Goal: Information Seeking & Learning: Compare options

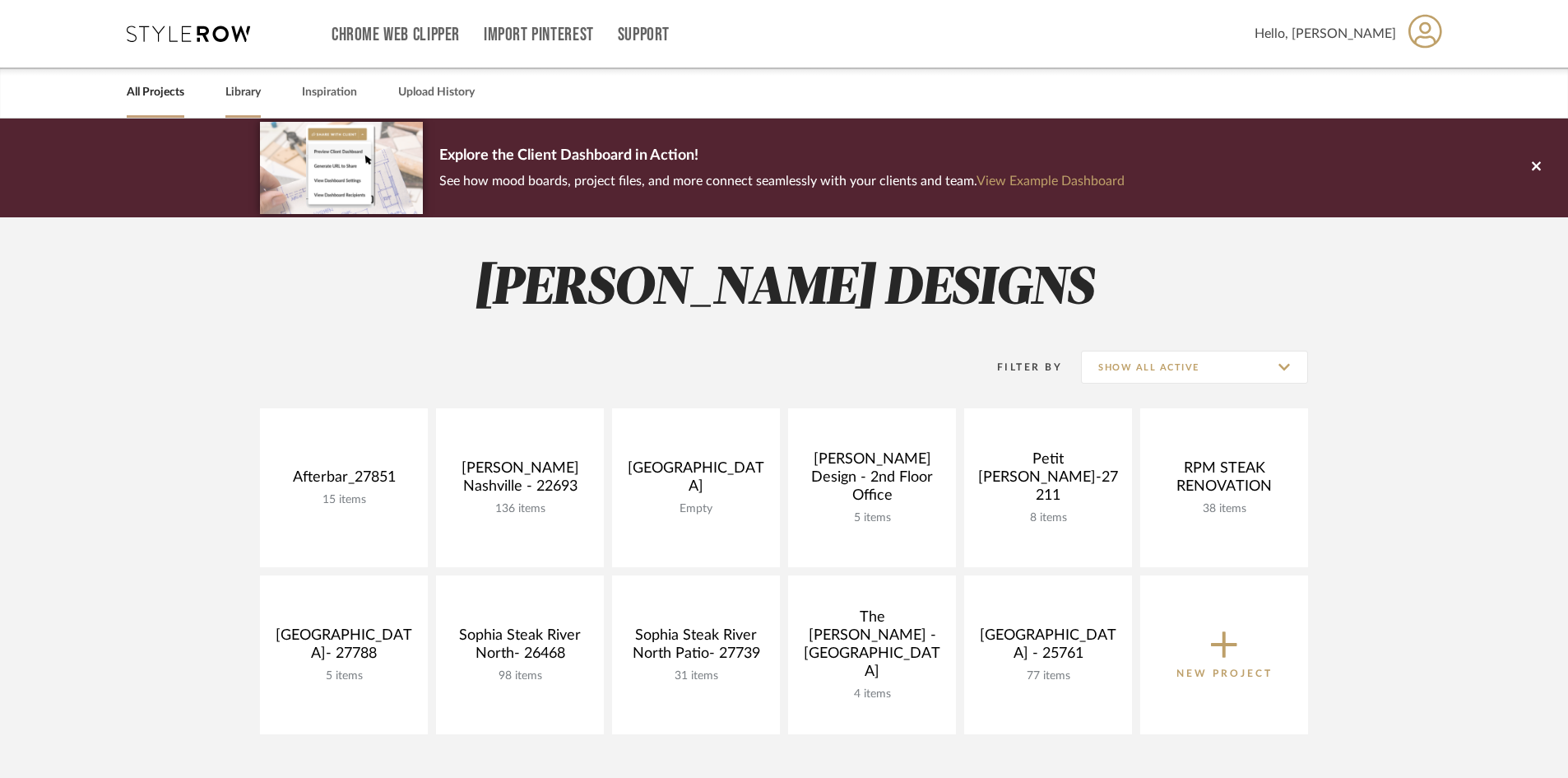
drag, startPoint x: 0, startPoint y: 0, endPoint x: 258, endPoint y: 89, distance: 272.9
click at [258, 89] on link "Library" at bounding box center [243, 93] width 35 height 23
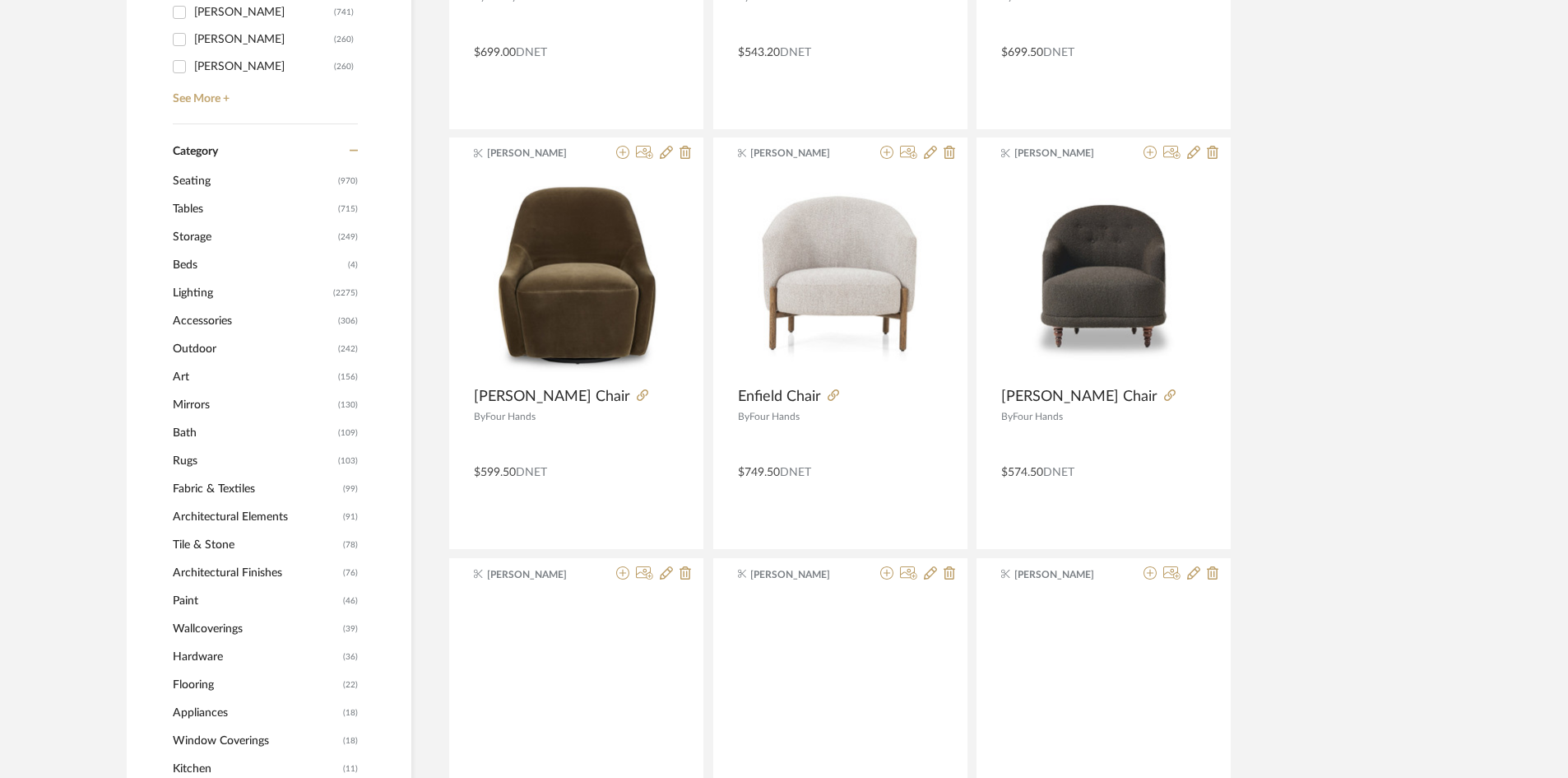
scroll to position [658, 0]
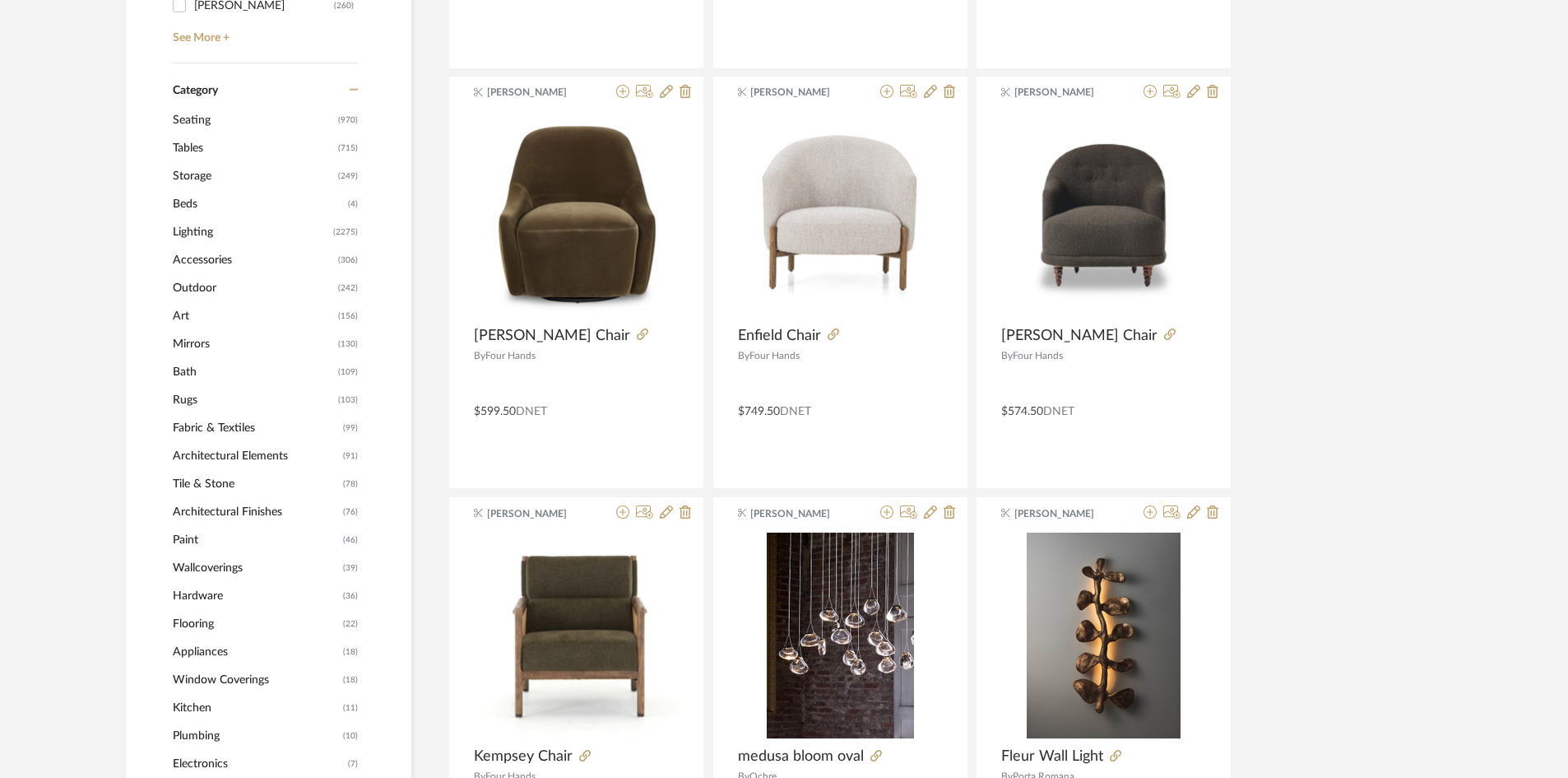
click at [186, 123] on span "Seating" at bounding box center [253, 120] width 161 height 28
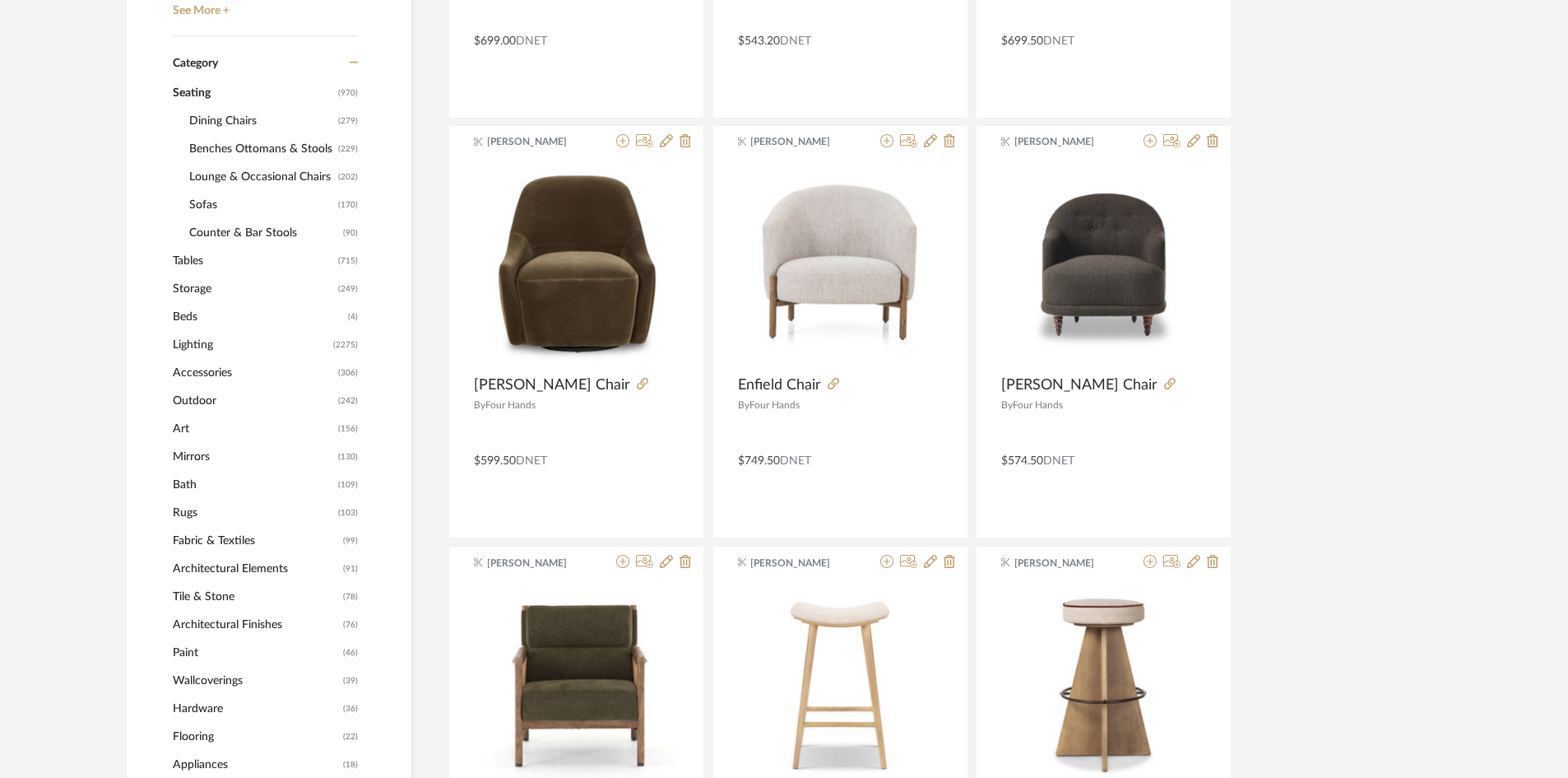
scroll to position [656, 0]
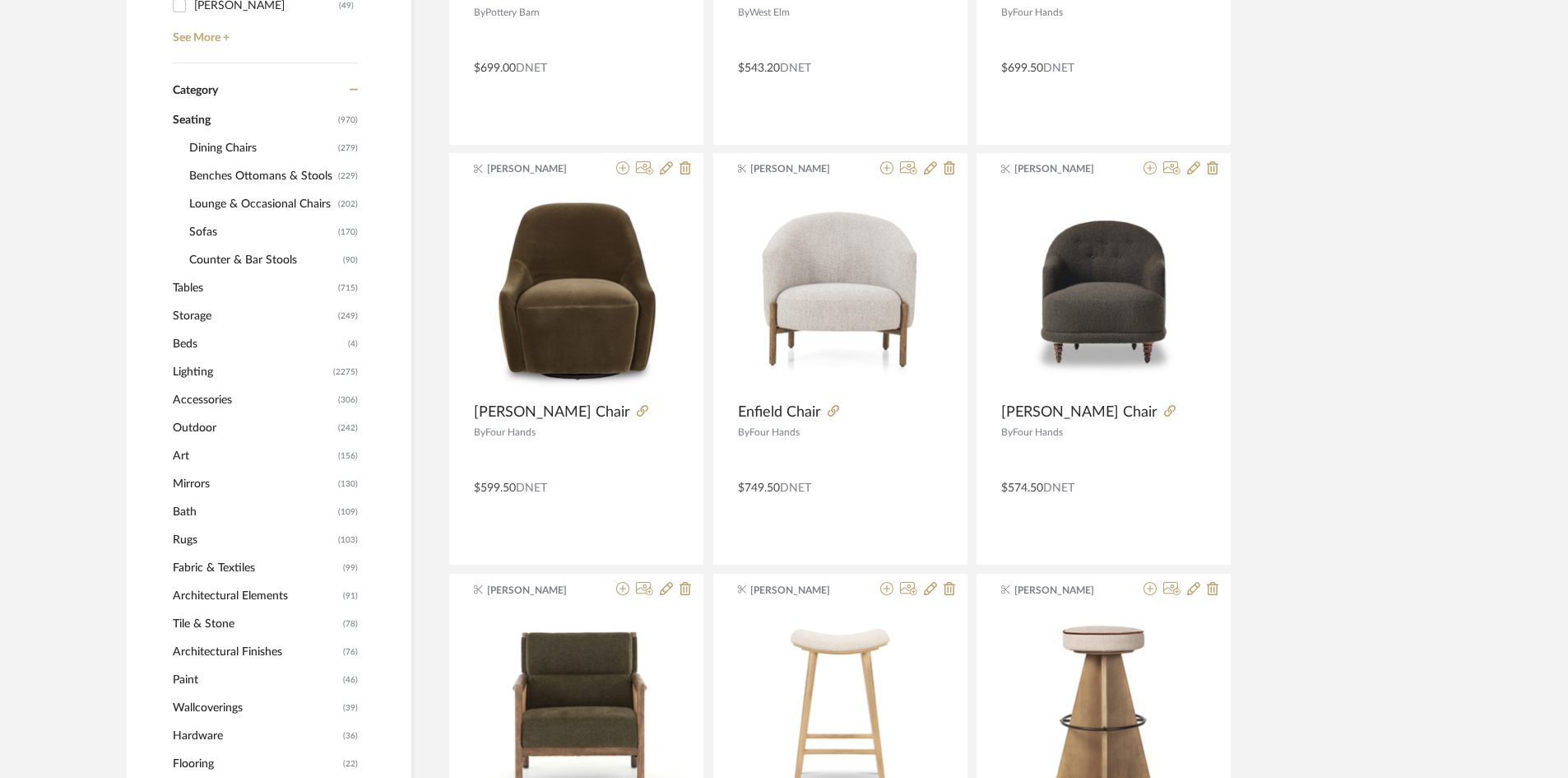
click at [222, 206] on span "Lounge & Occasional Chairs" at bounding box center [262, 204] width 145 height 28
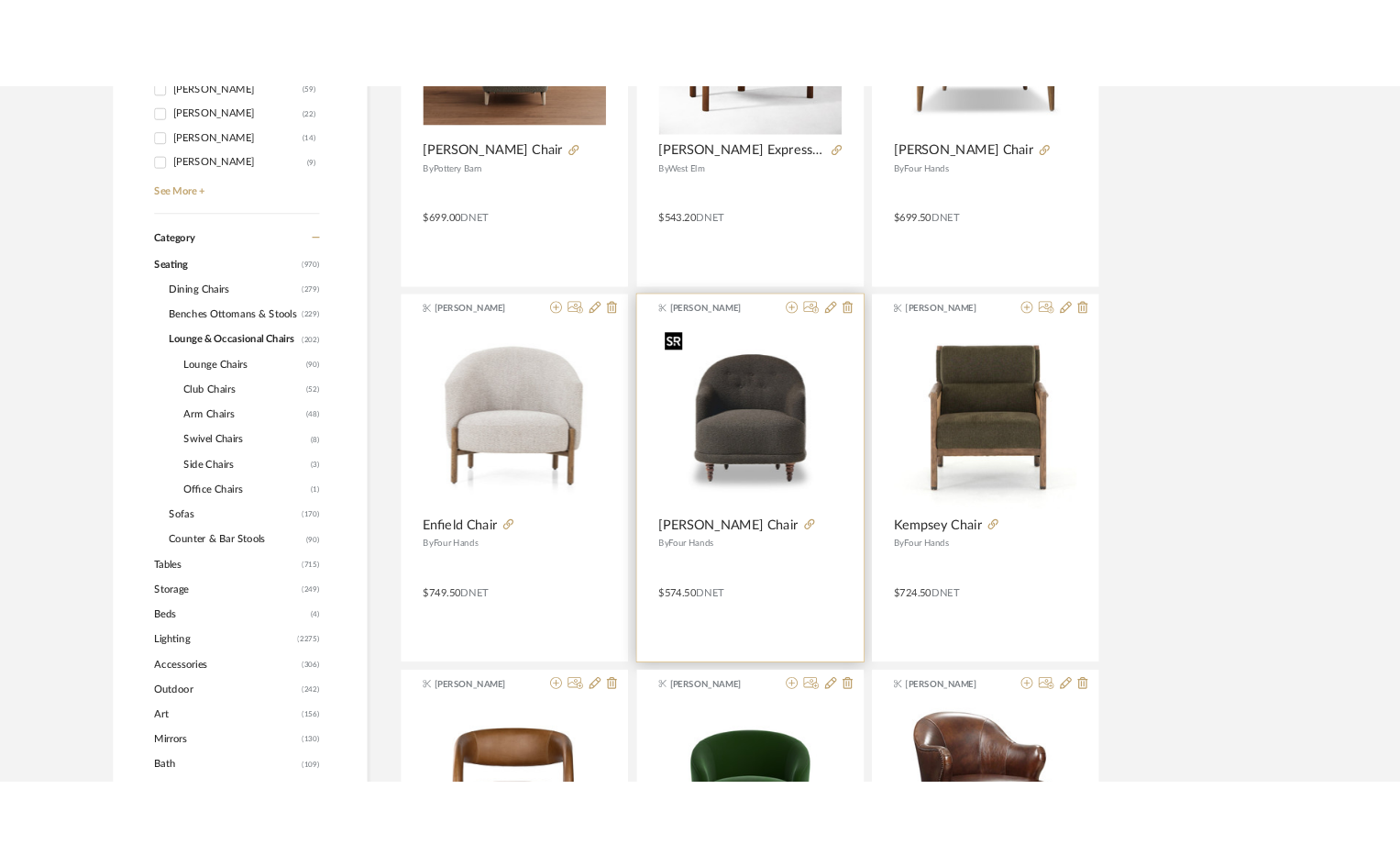
scroll to position [1100, 0]
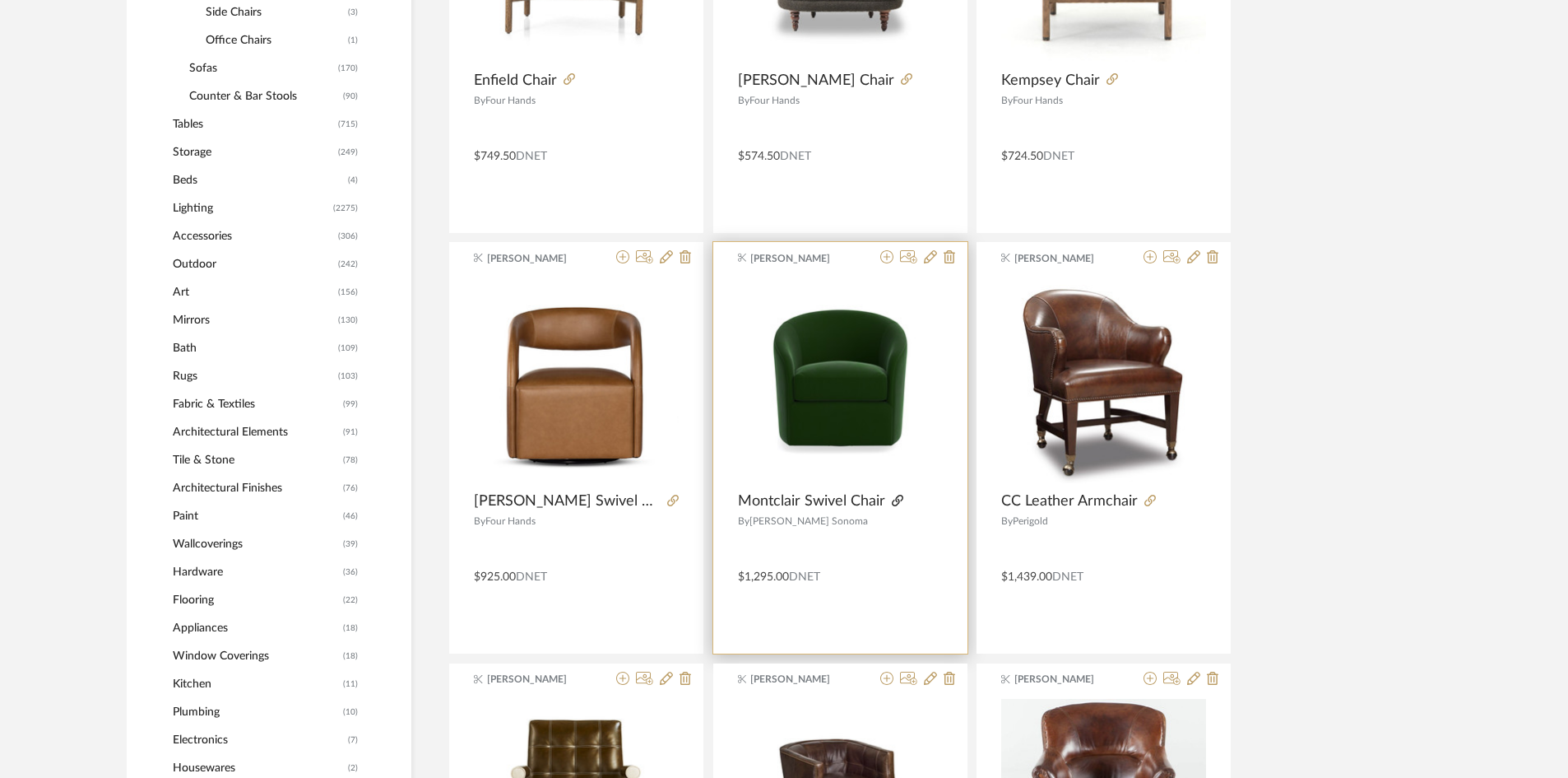
click at [892, 504] on icon at bounding box center [898, 500] width 12 height 12
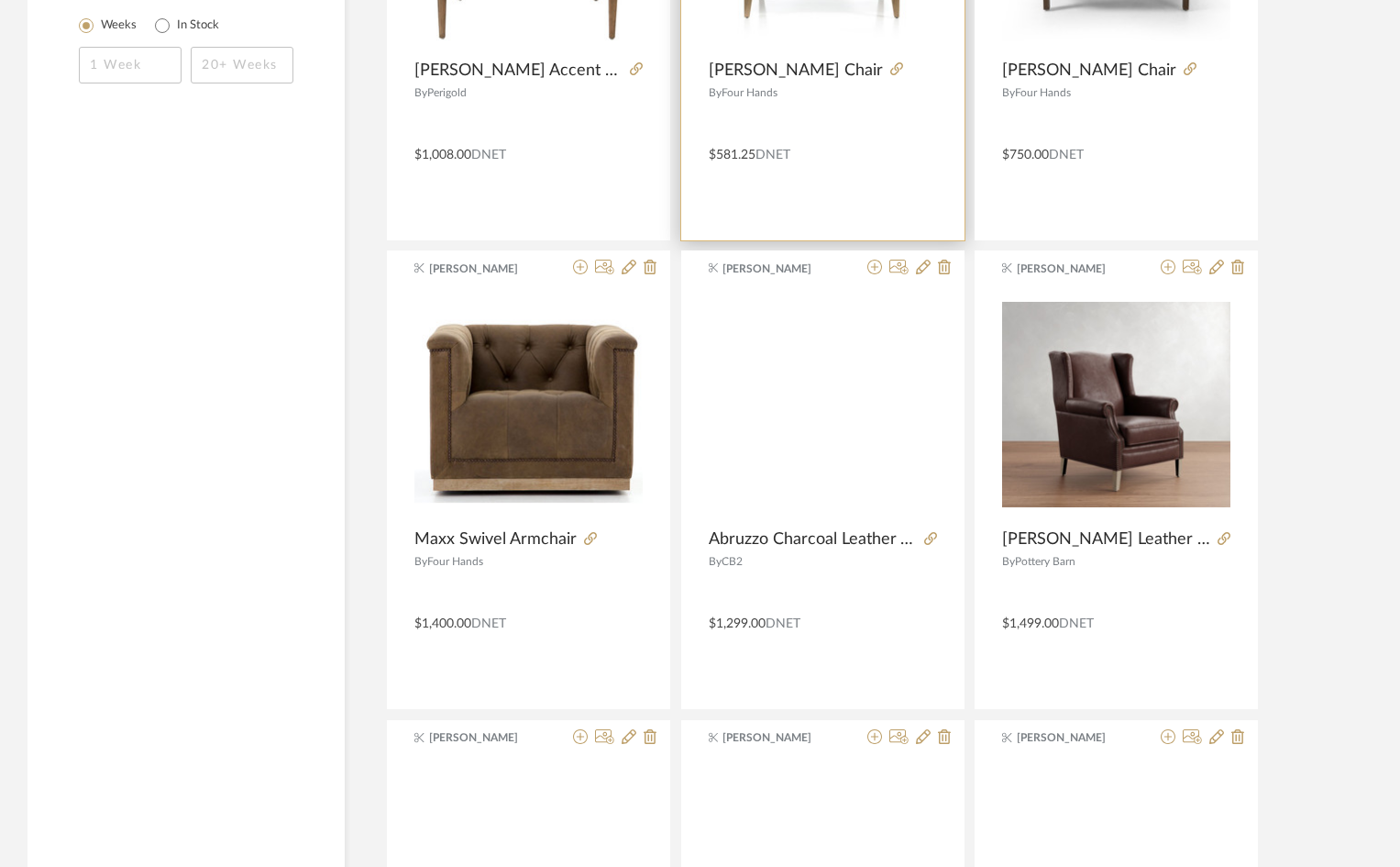
scroll to position [3027, 0]
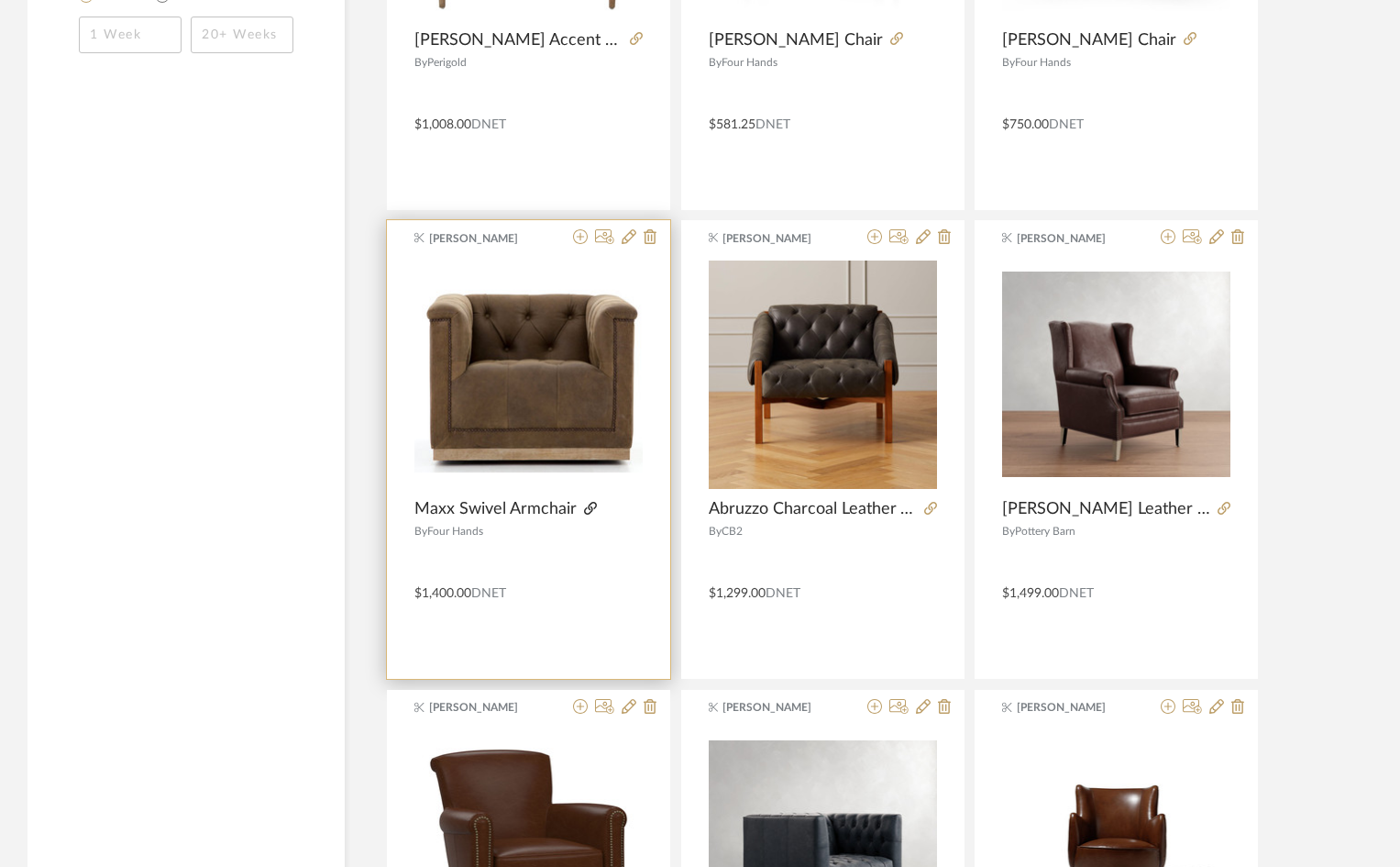
click at [591, 507] on icon at bounding box center [591, 508] width 13 height 13
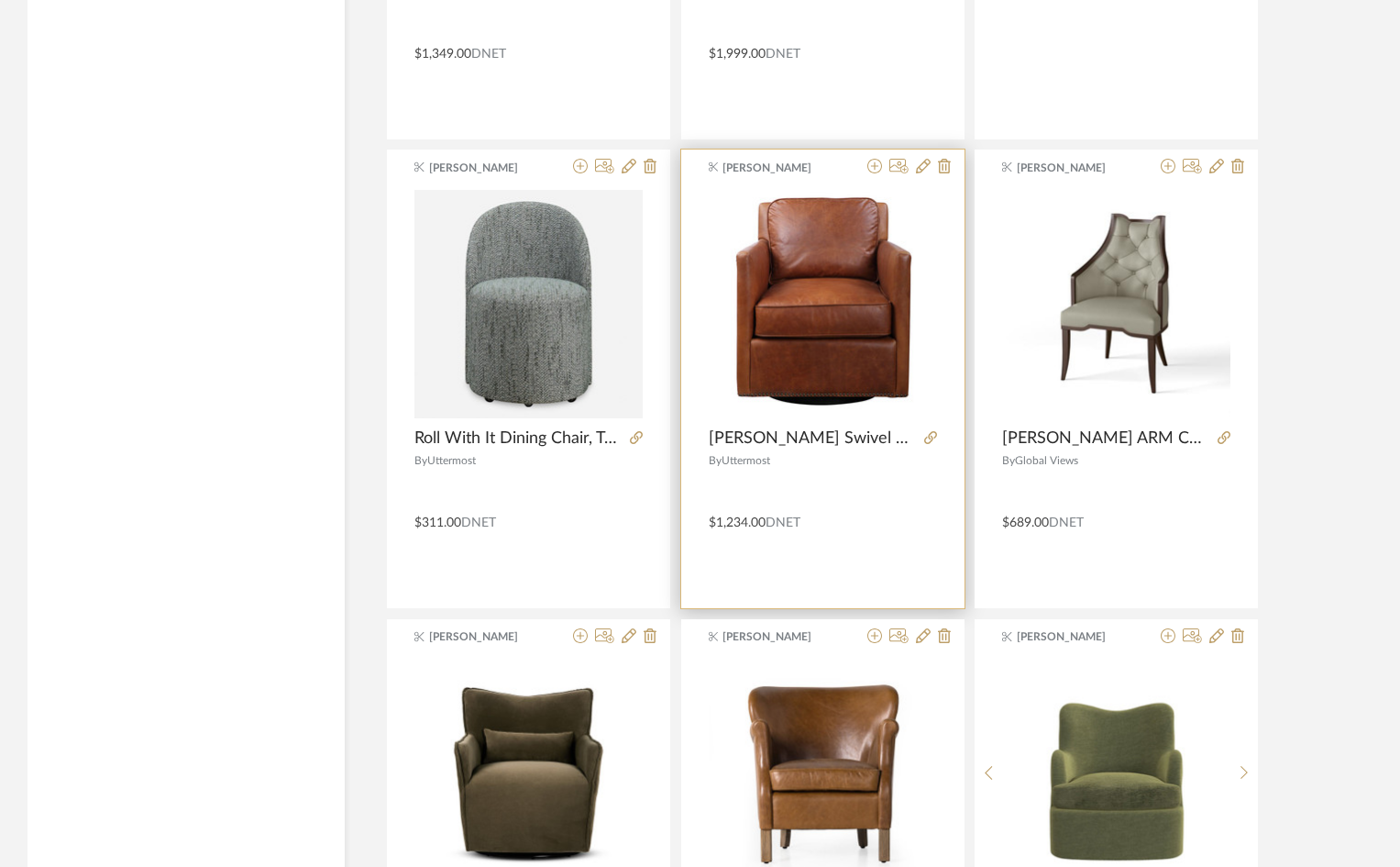
scroll to position [4494, 0]
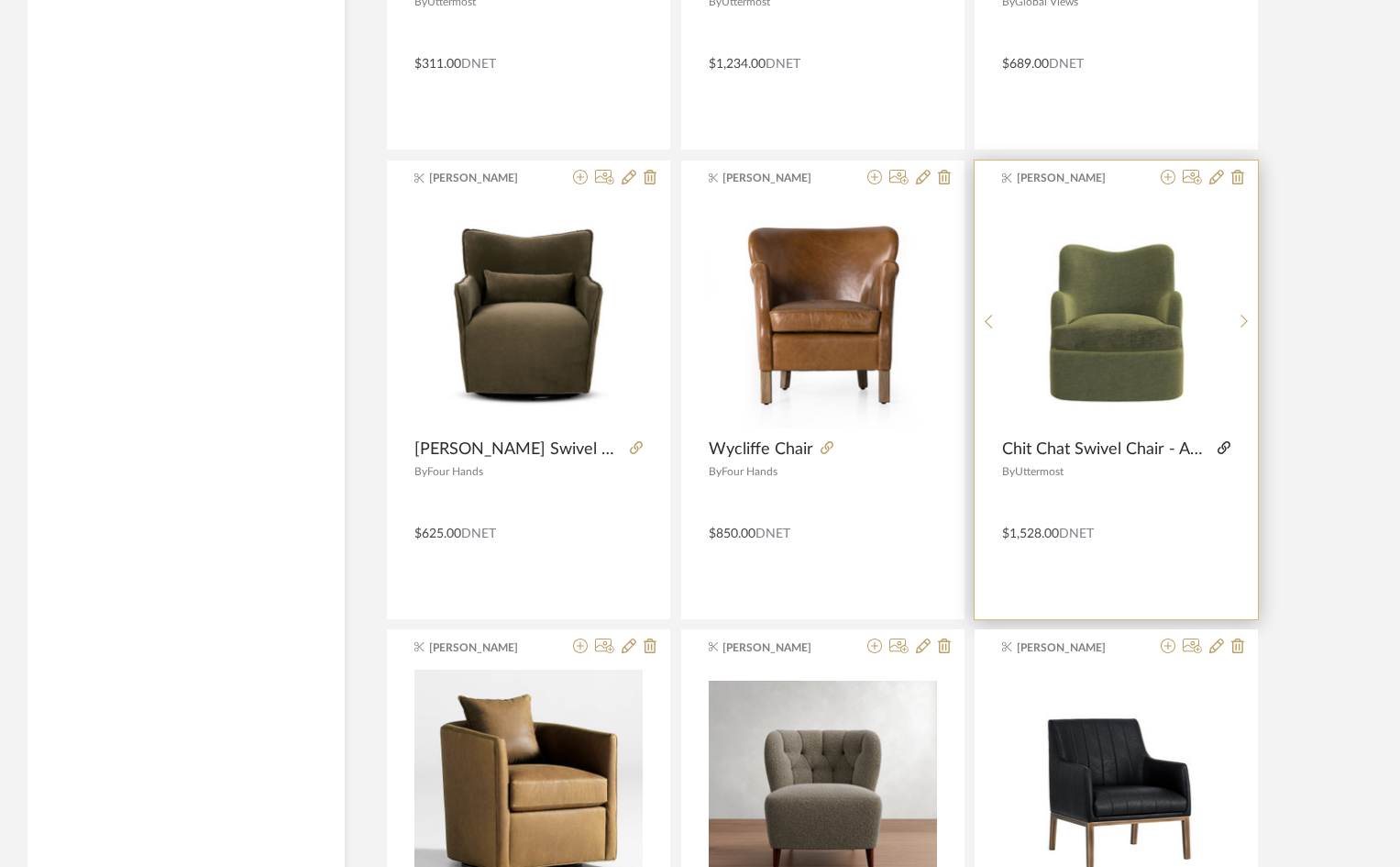
click at [1223, 441] on icon at bounding box center [1224, 448] width 13 height 13
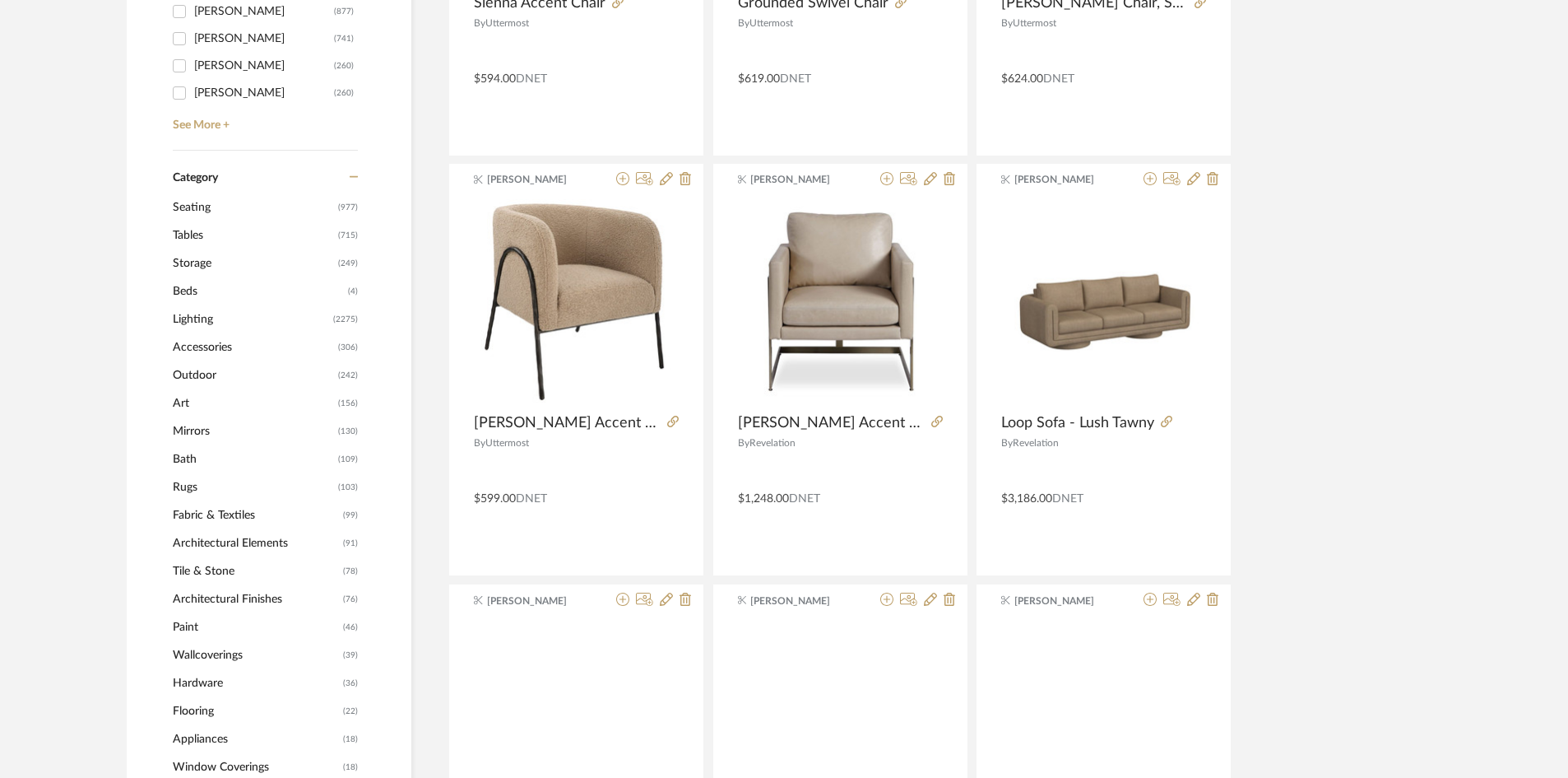
scroll to position [576, 0]
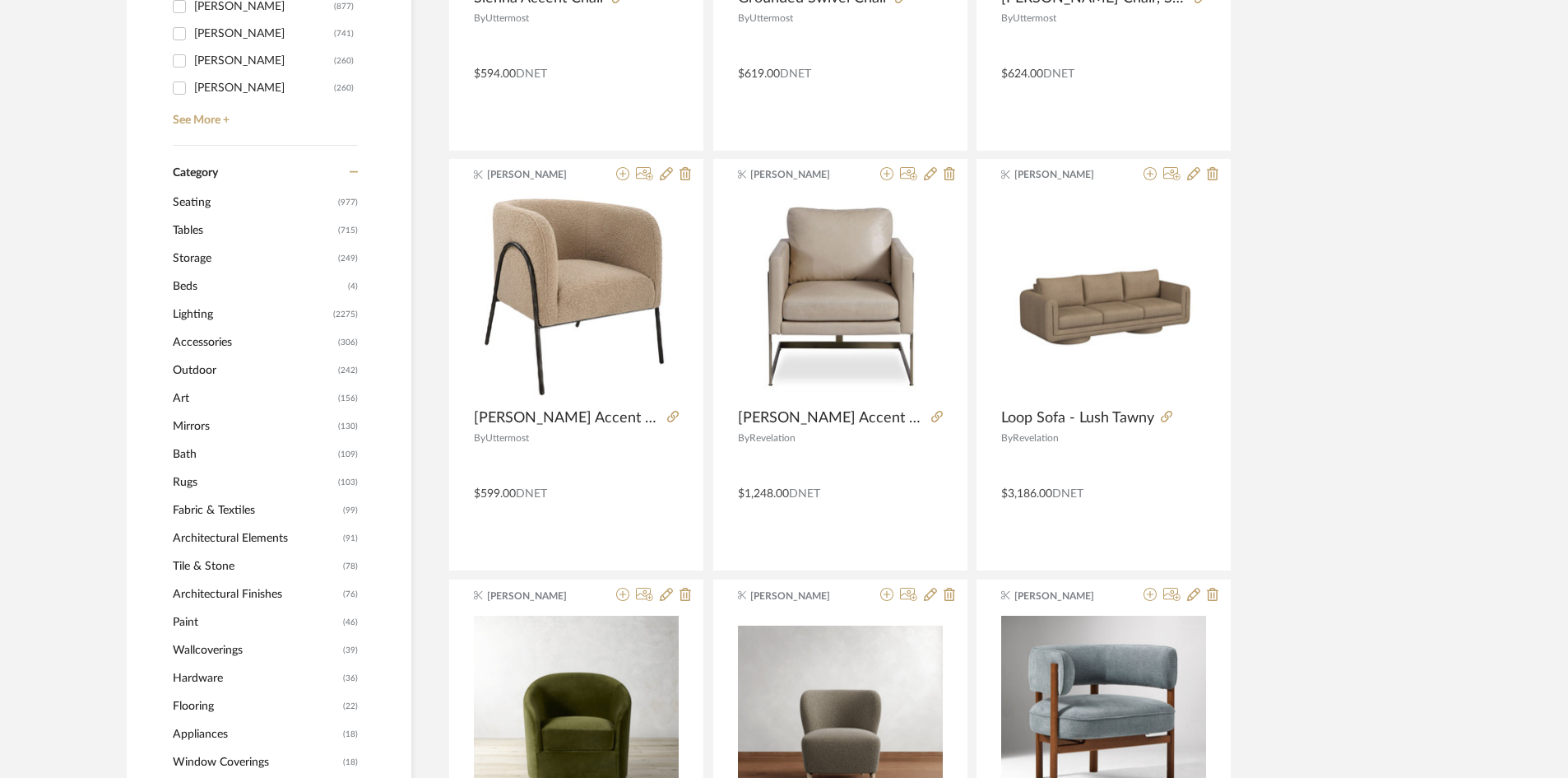
click at [197, 193] on span "Seating" at bounding box center [253, 203] width 161 height 28
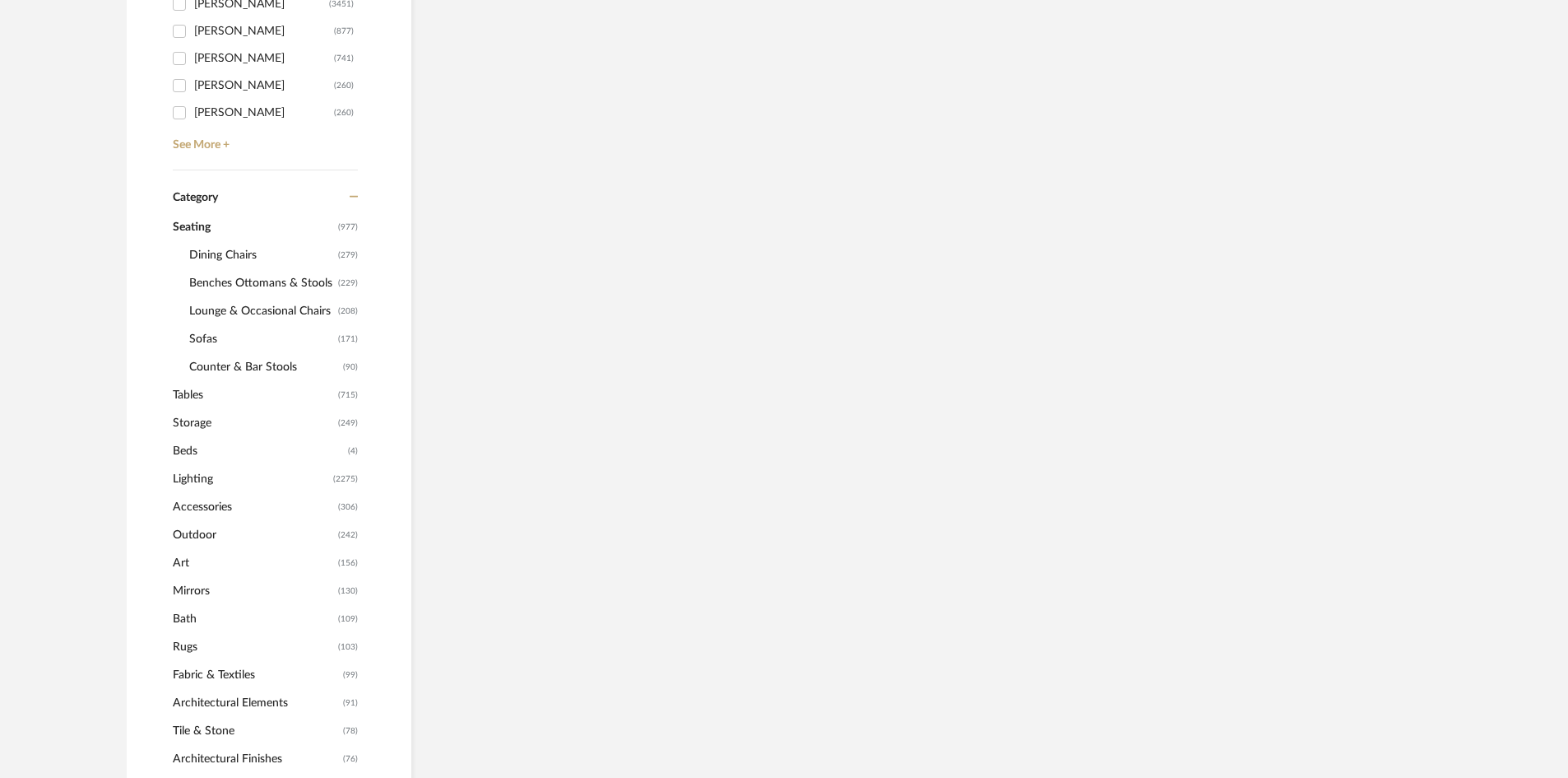
scroll to position [600, 0]
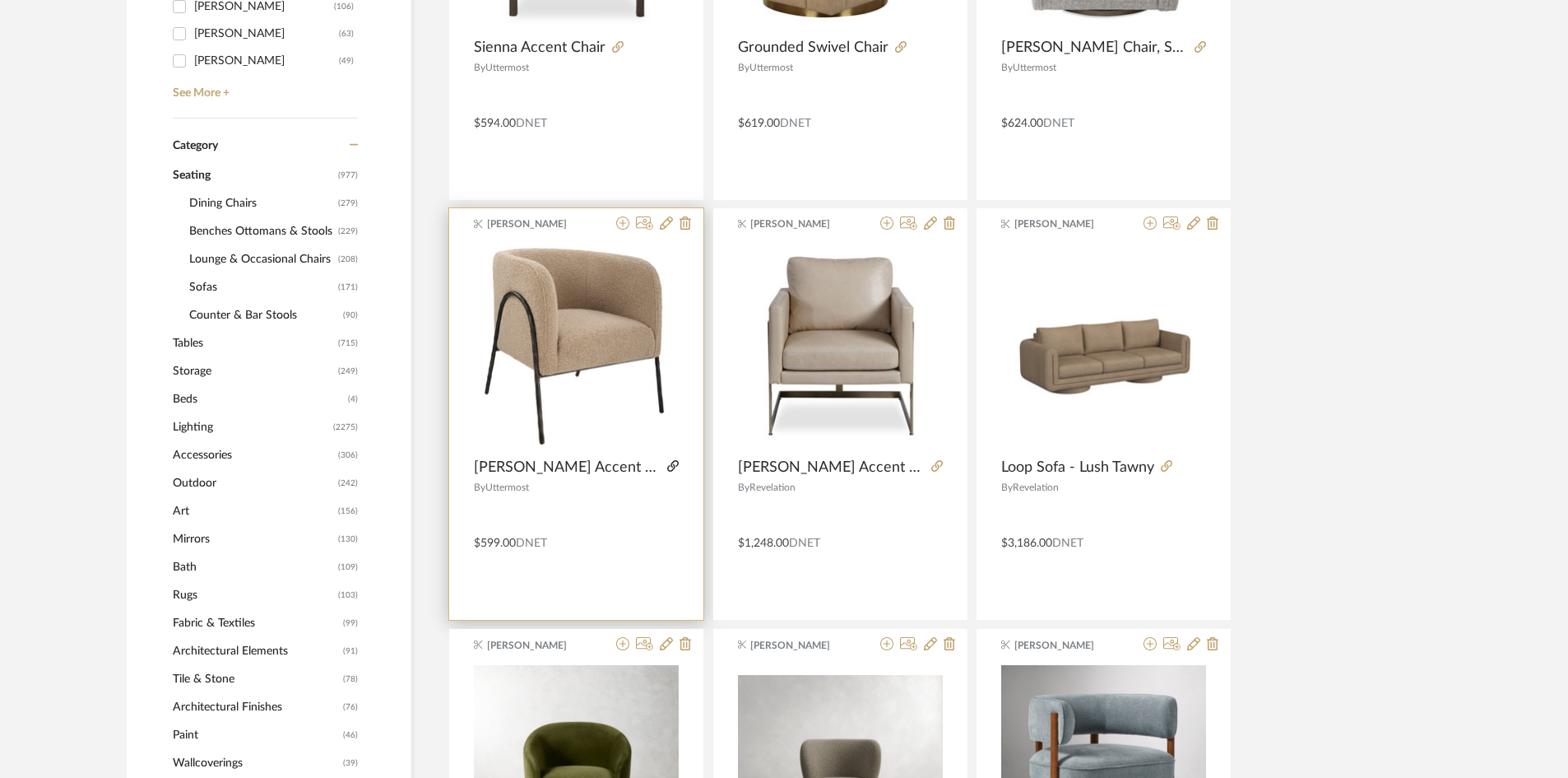
click at [672, 469] on icon at bounding box center [673, 466] width 12 height 12
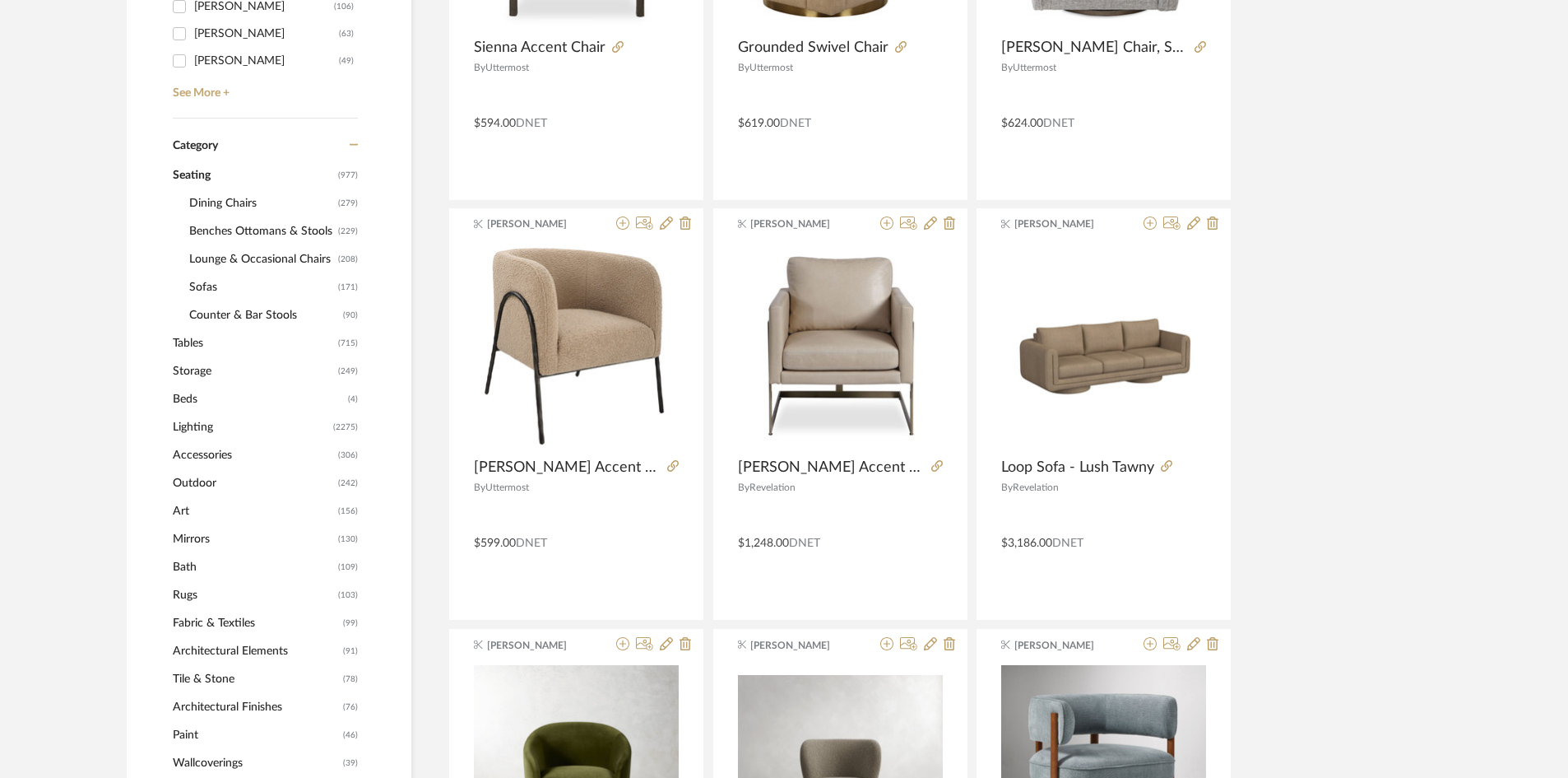
click at [270, 224] on span "Benches Ottomans & Stools" at bounding box center [262, 232] width 145 height 28
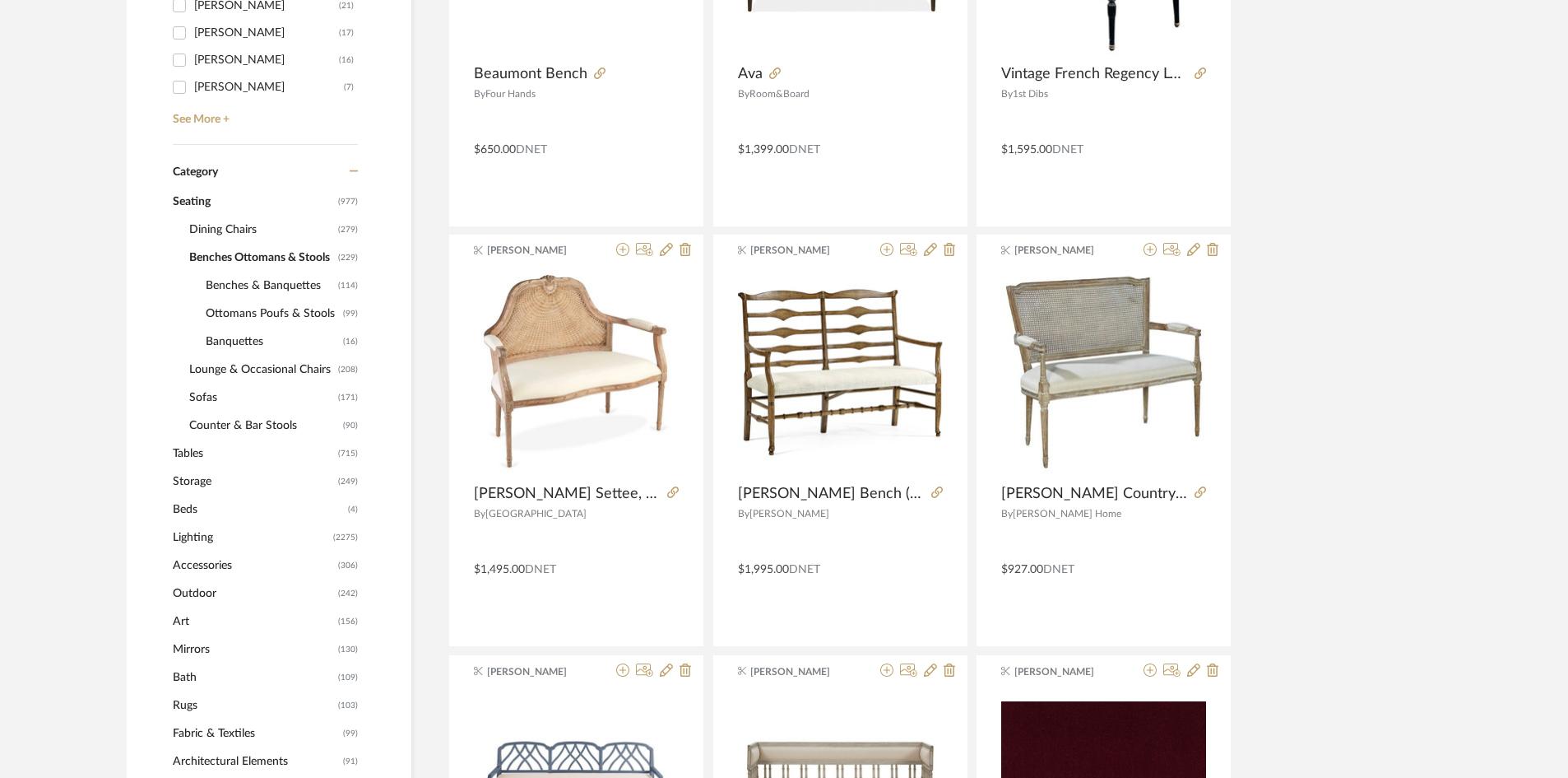
scroll to position [494, 0]
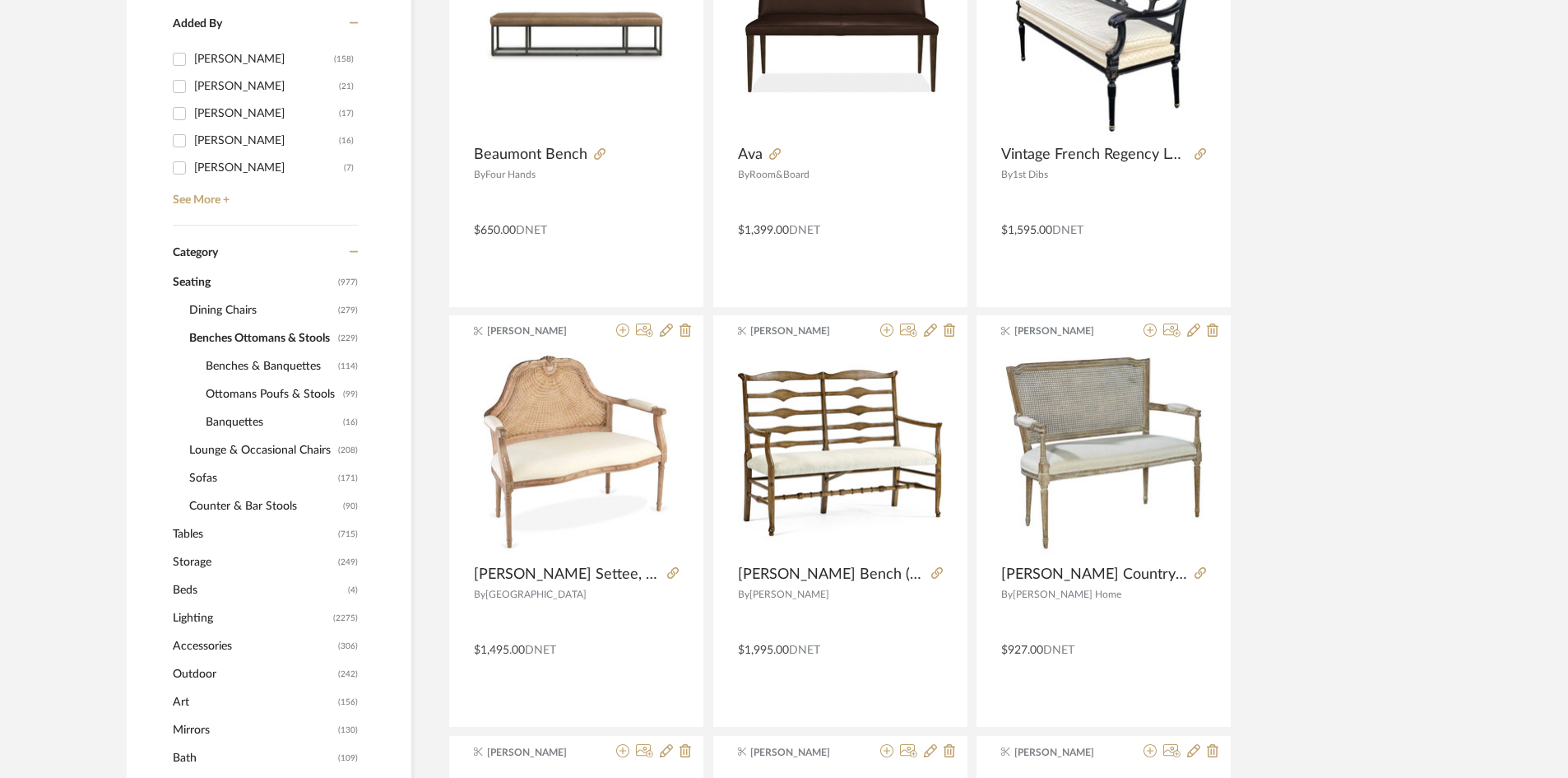
click at [292, 337] on span "Benches Ottomans & Stools" at bounding box center [262, 339] width 145 height 28
click at [195, 281] on span "Seating" at bounding box center [253, 283] width 161 height 28
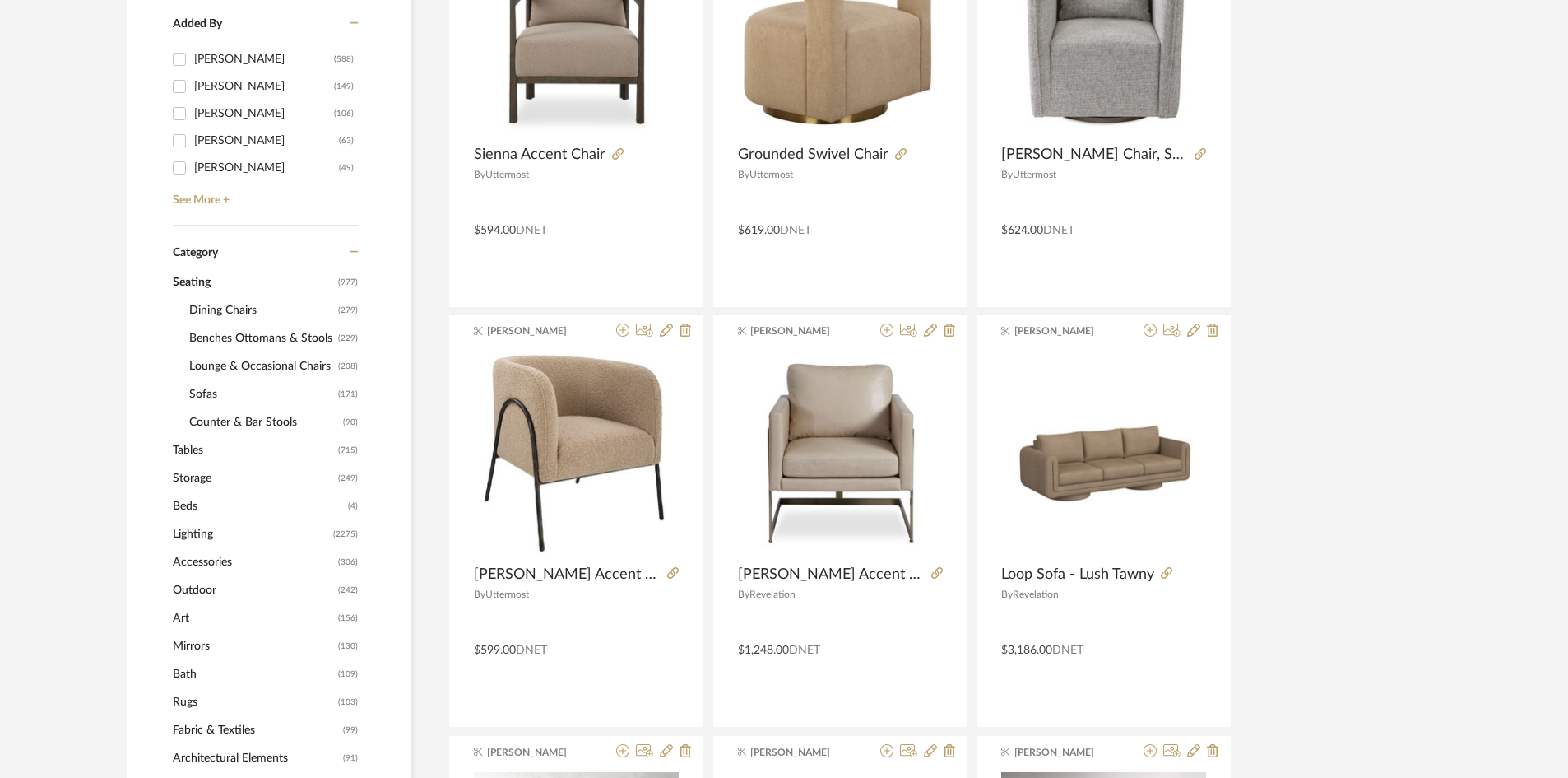
click at [203, 390] on span "Sofas" at bounding box center [262, 394] width 145 height 28
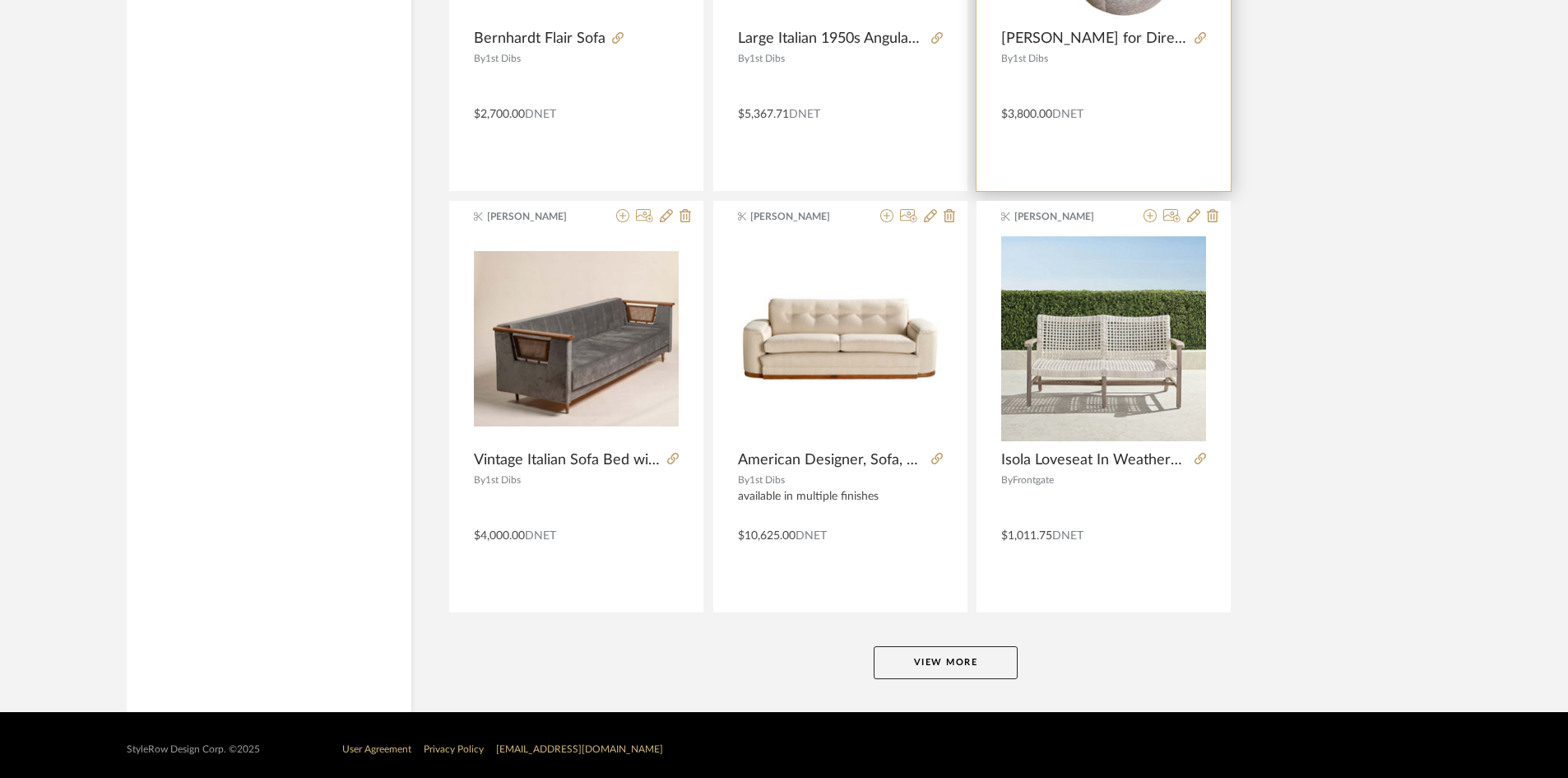
scroll to position [4827, 0]
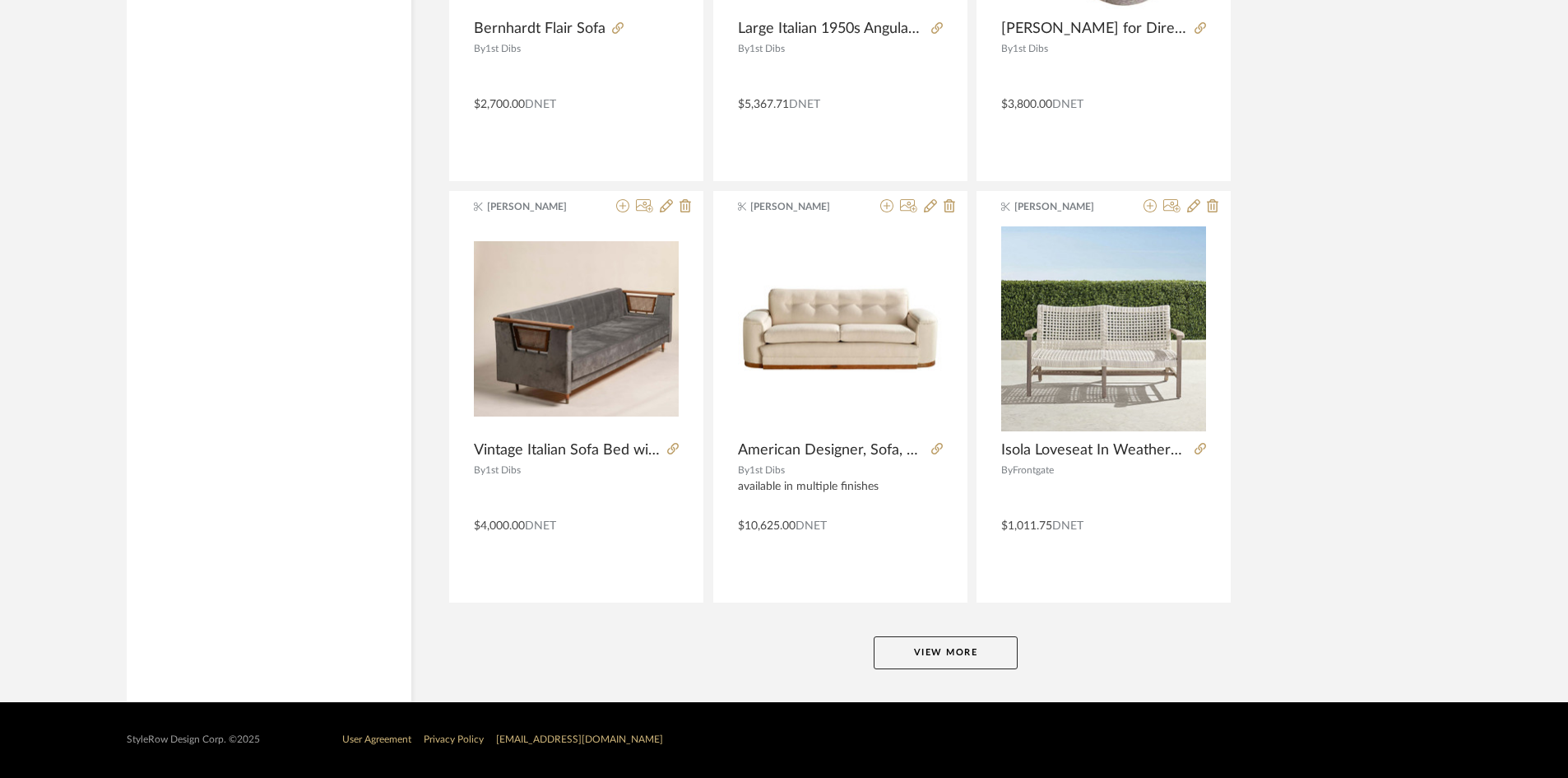
click at [948, 649] on button "View More" at bounding box center [945, 652] width 144 height 33
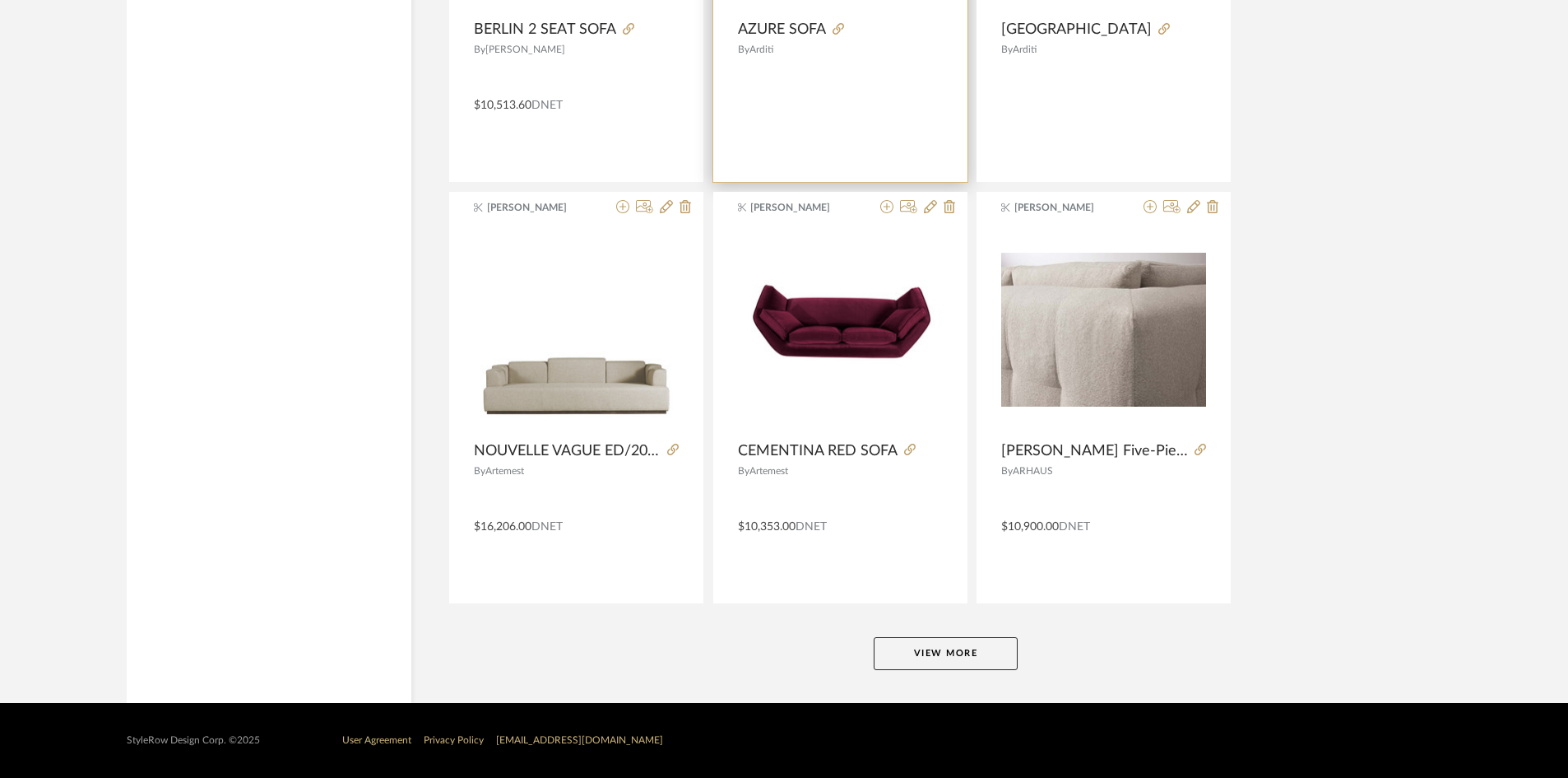
scroll to position [9878, 0]
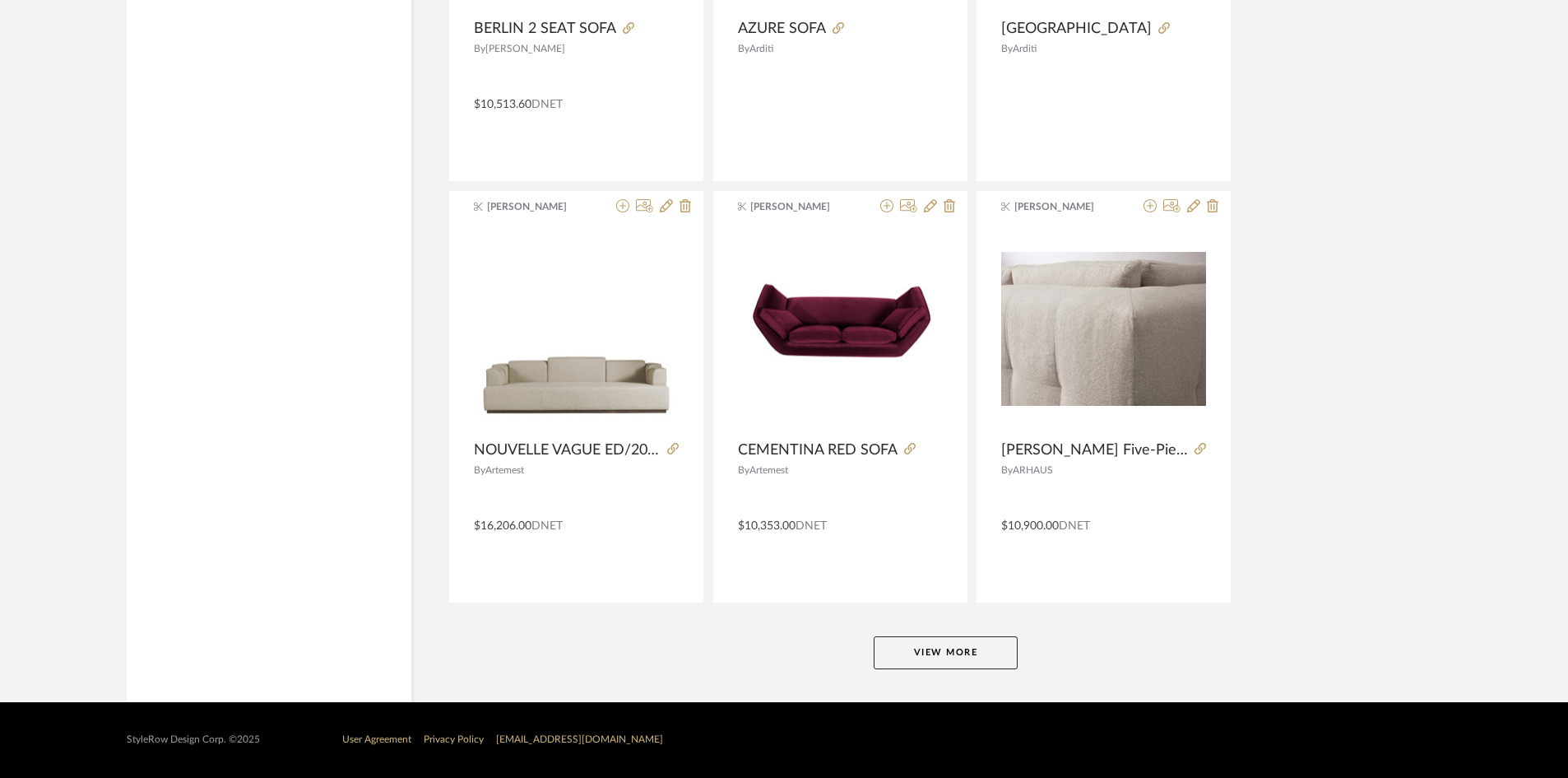
click at [997, 645] on button "View More" at bounding box center [945, 652] width 144 height 33
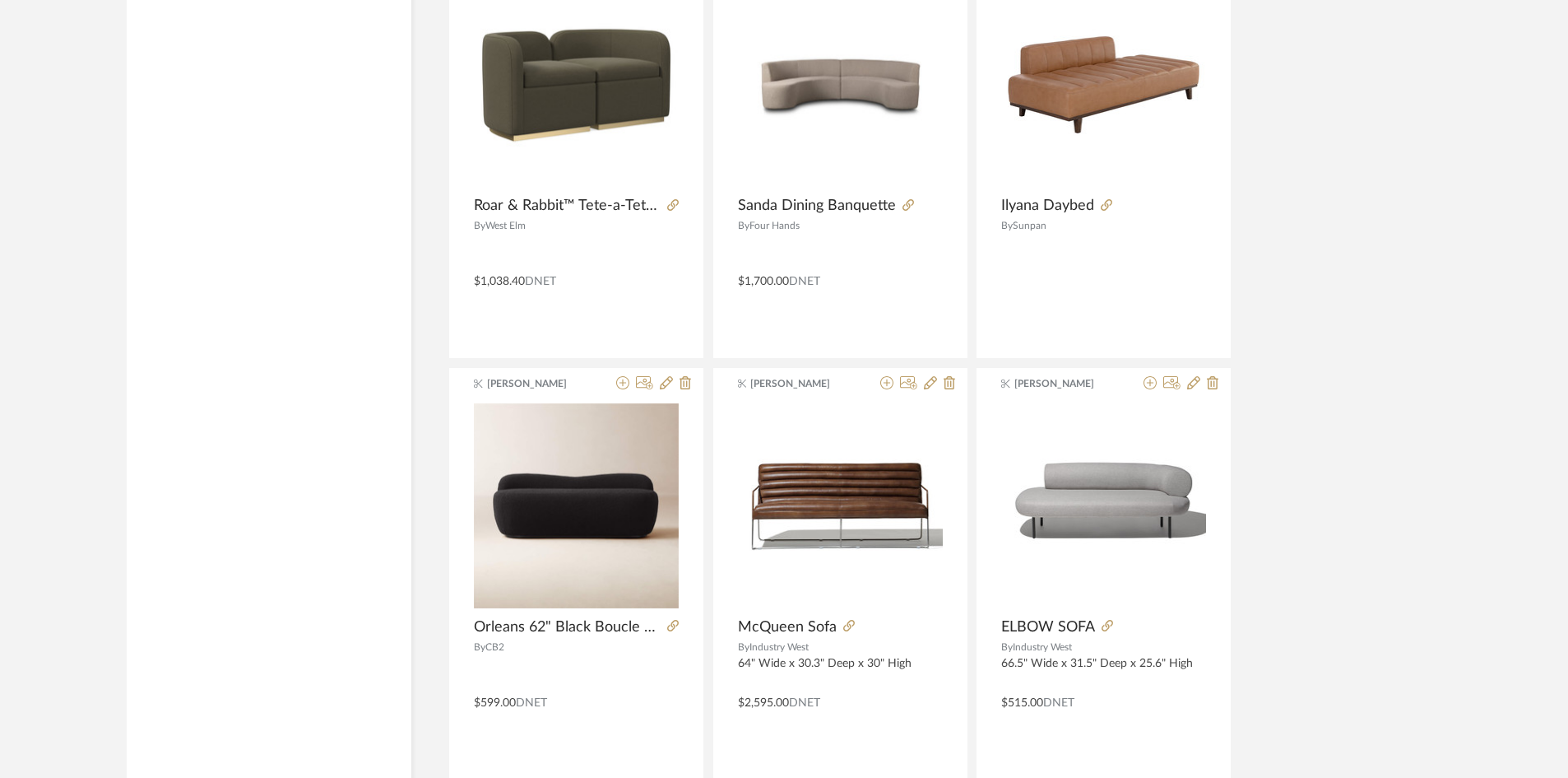
scroll to position [14404, 0]
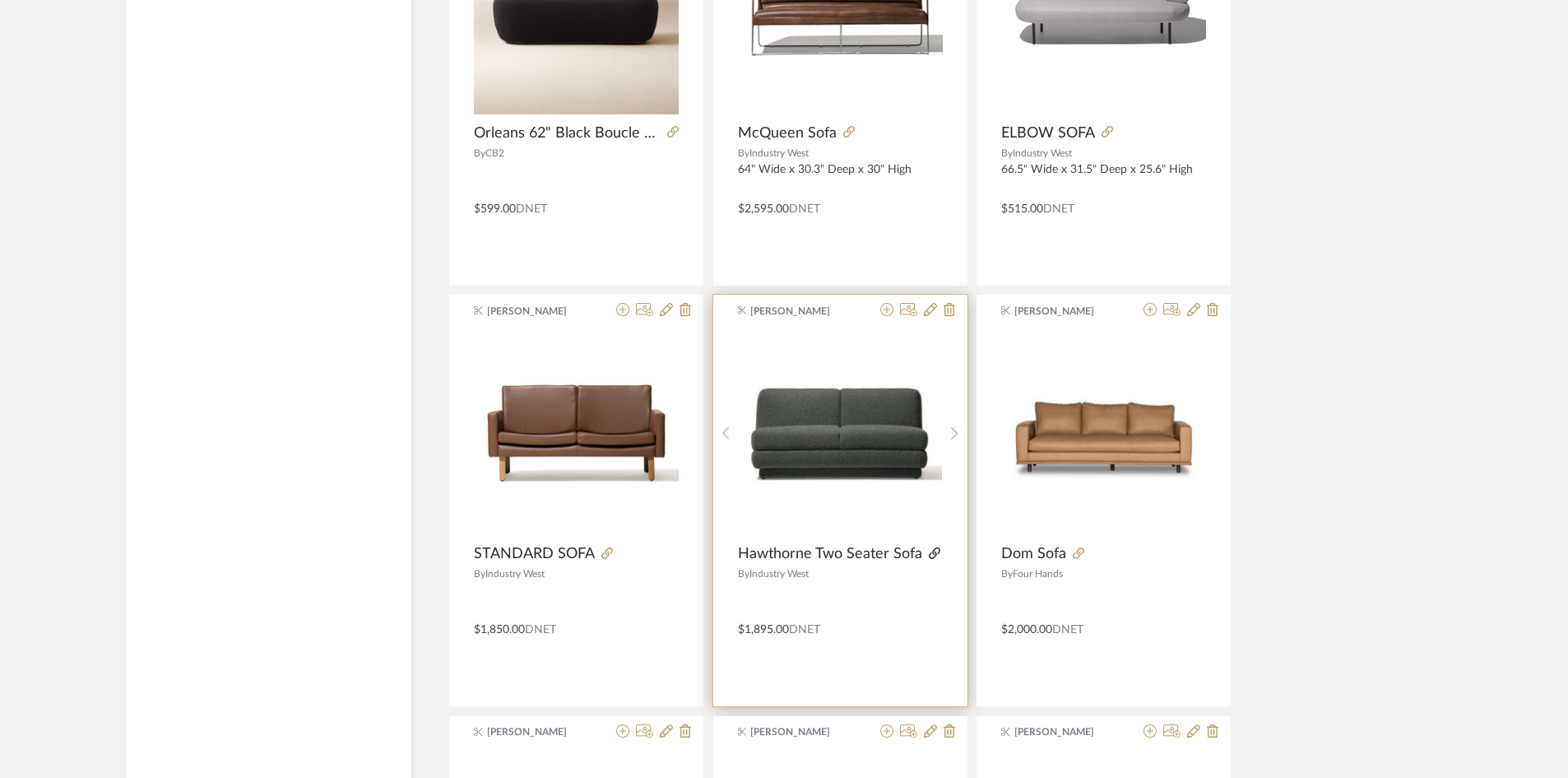
click at [933, 550] on icon at bounding box center [934, 553] width 12 height 12
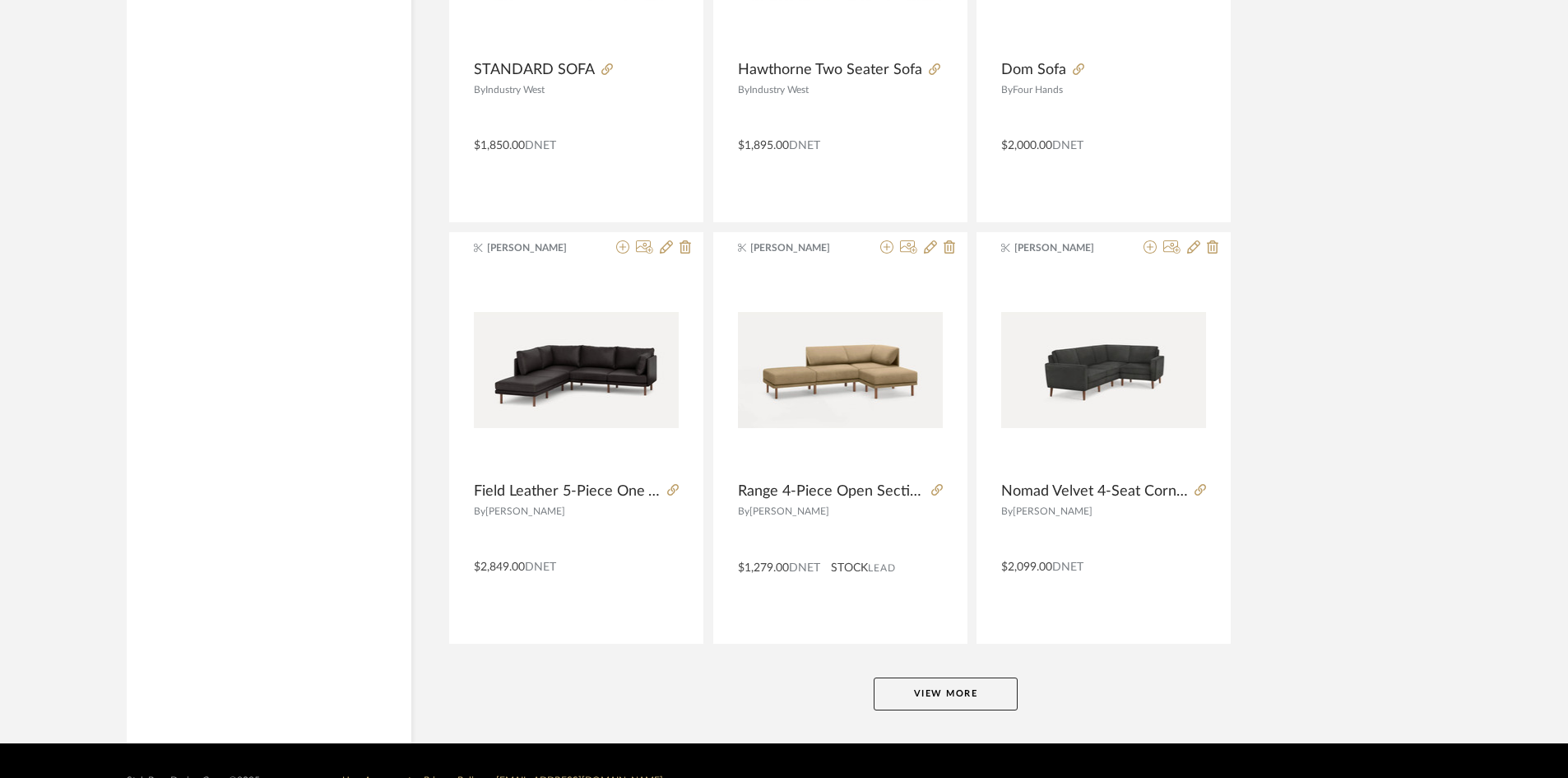
scroll to position [14898, 0]
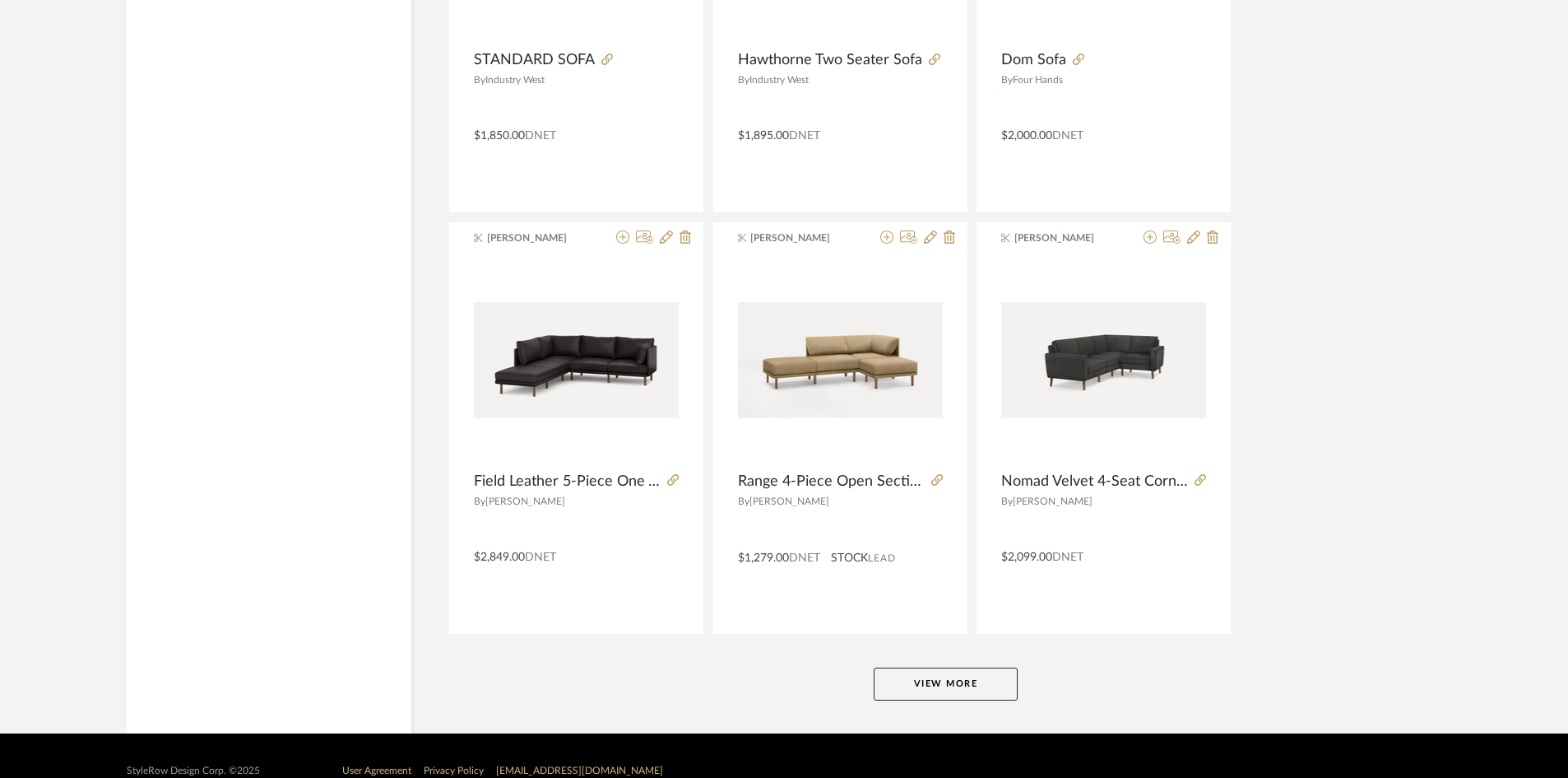
click at [927, 676] on button "View More" at bounding box center [945, 683] width 144 height 33
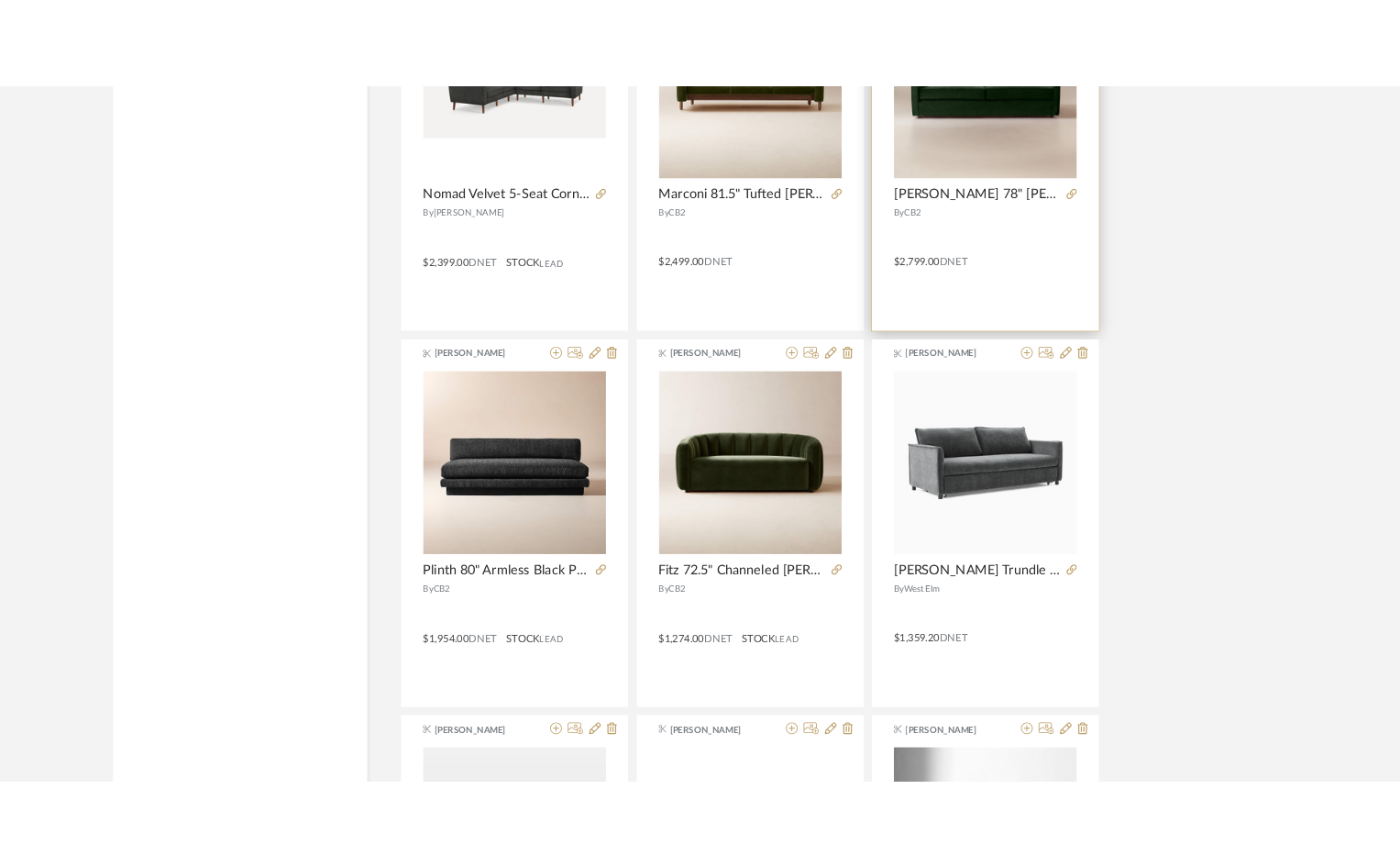
scroll to position [17702, 0]
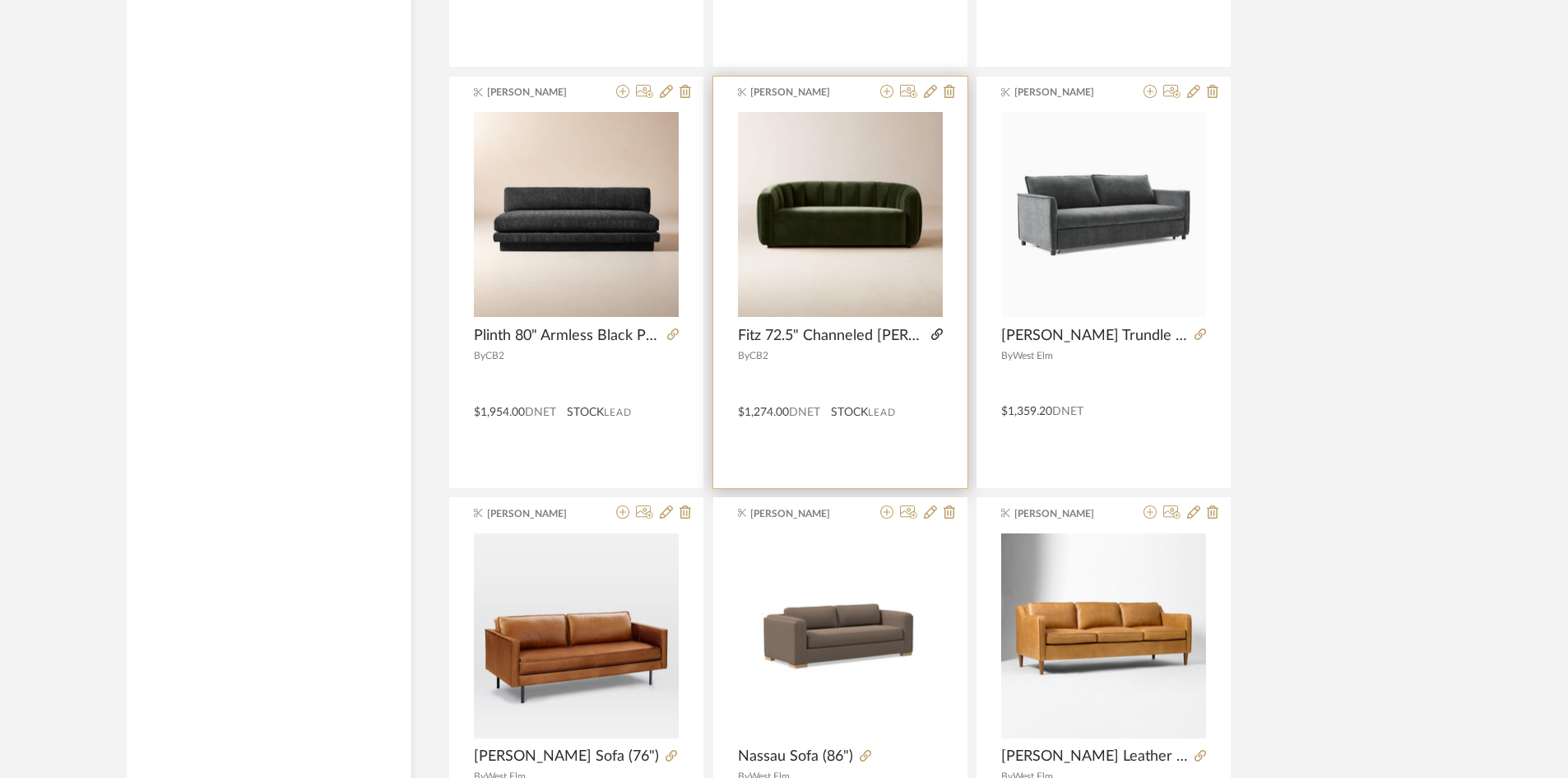
click at [933, 335] on icon at bounding box center [937, 334] width 12 height 12
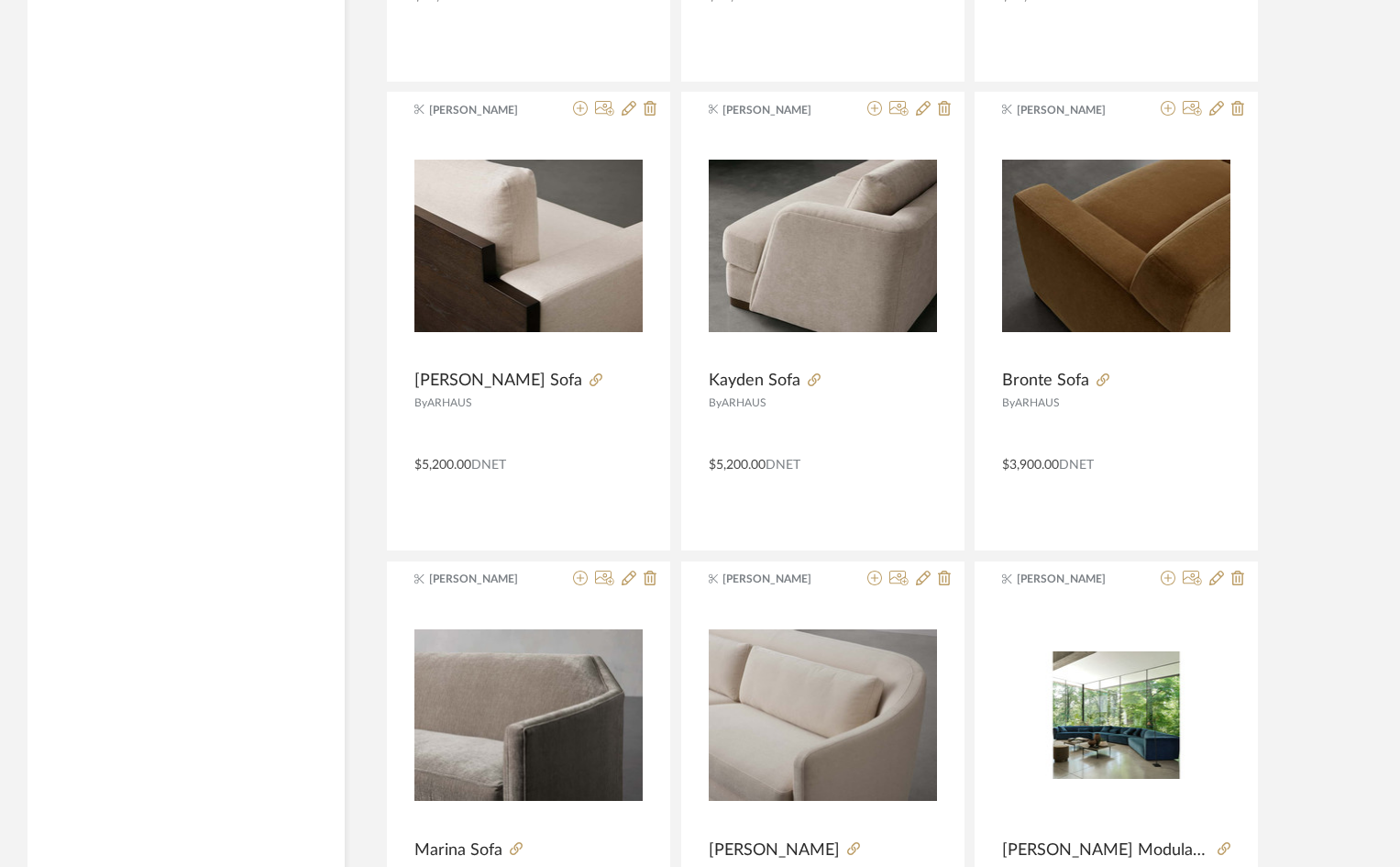
scroll to position [0, 0]
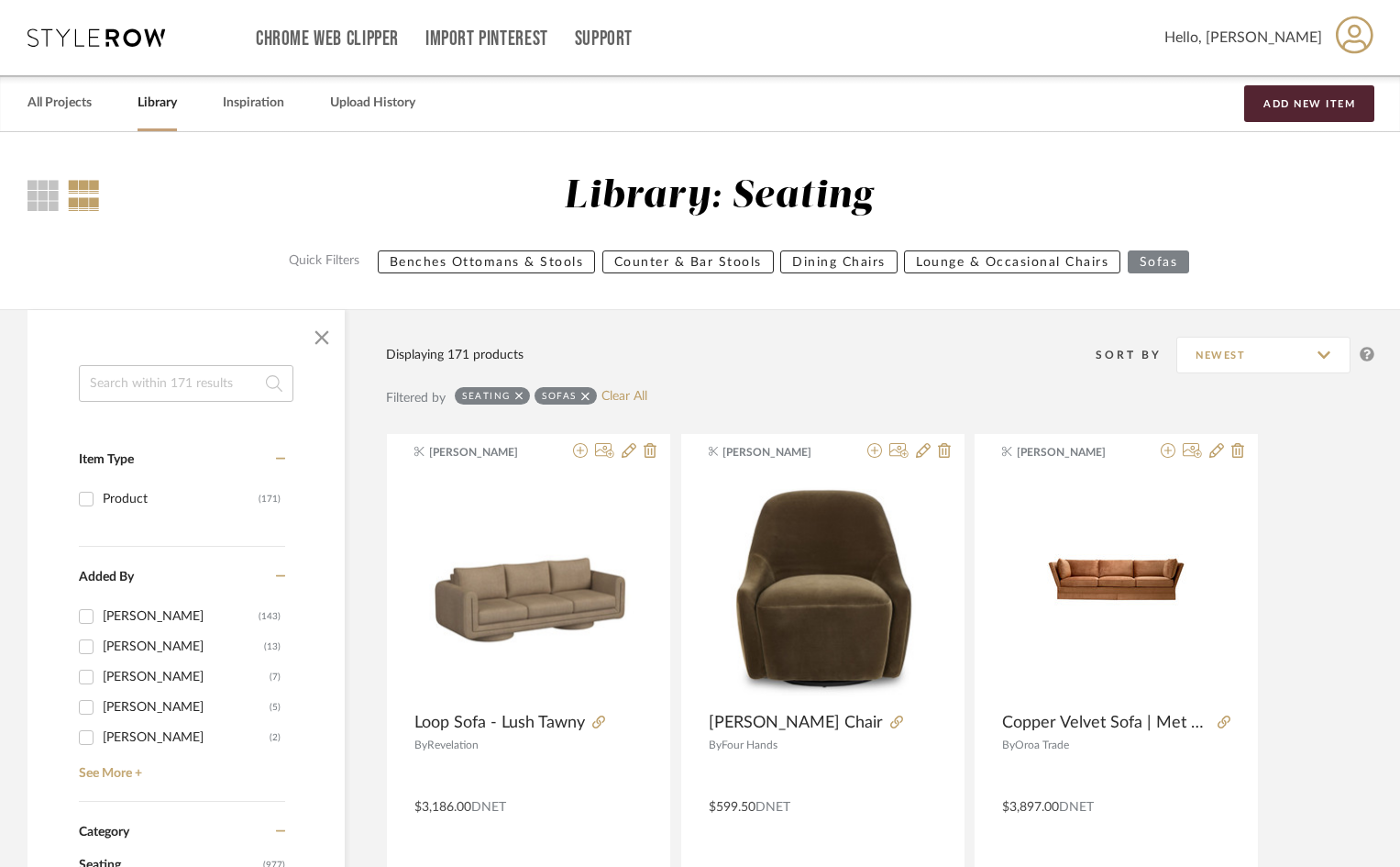
click at [140, 102] on link "Library" at bounding box center [157, 103] width 39 height 25
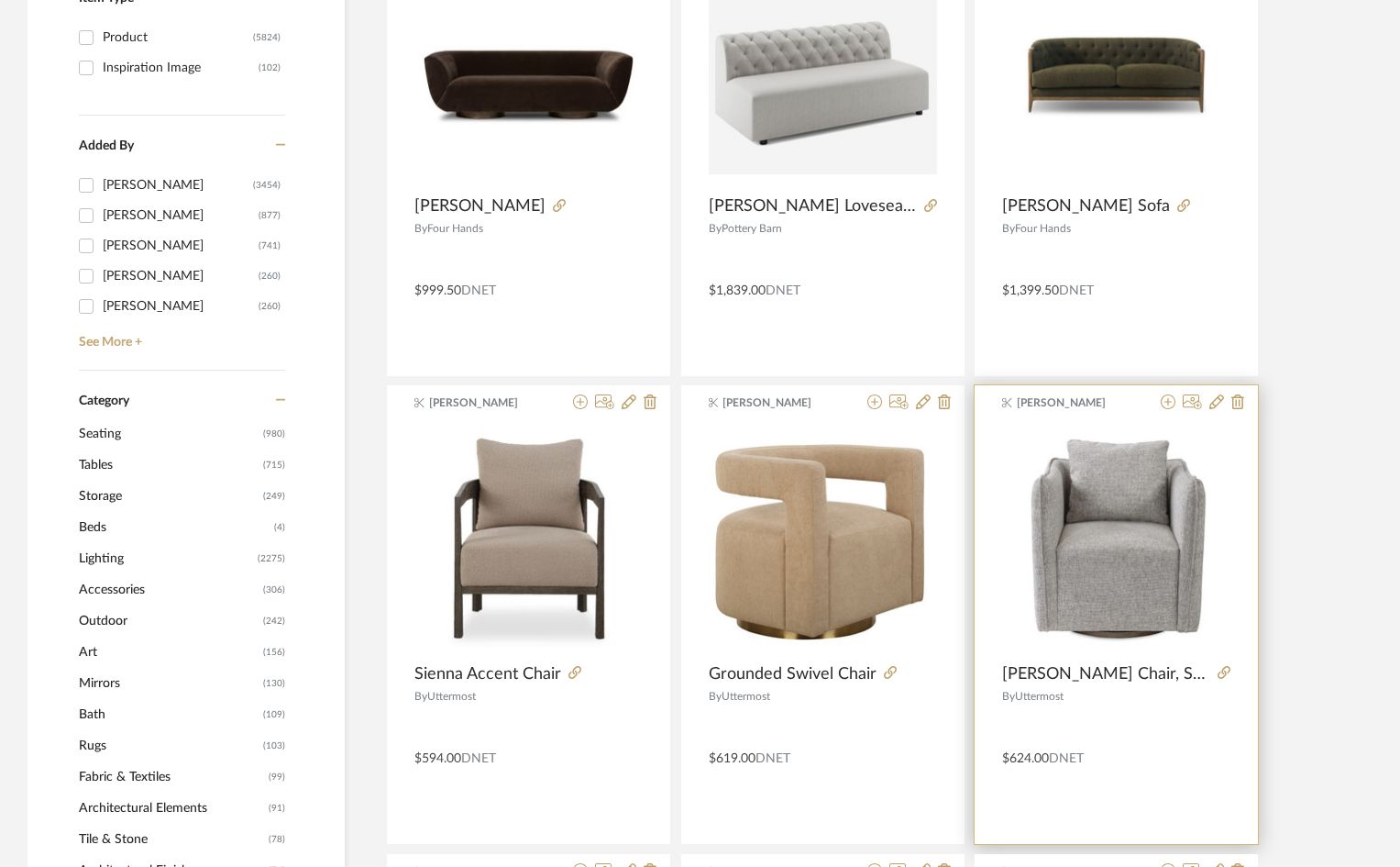
scroll to position [367, 0]
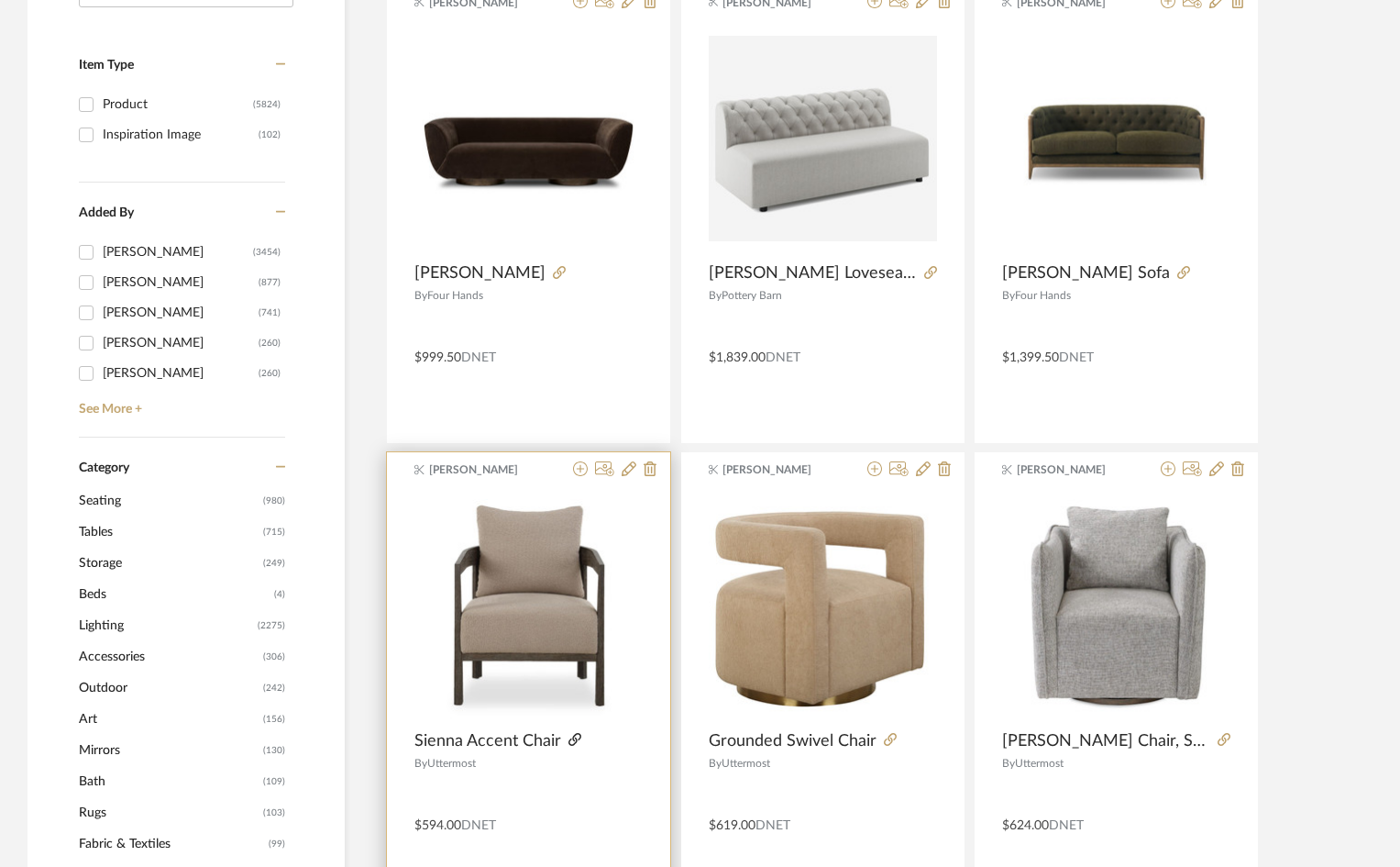
click at [573, 742] on icon at bounding box center [575, 739] width 13 height 13
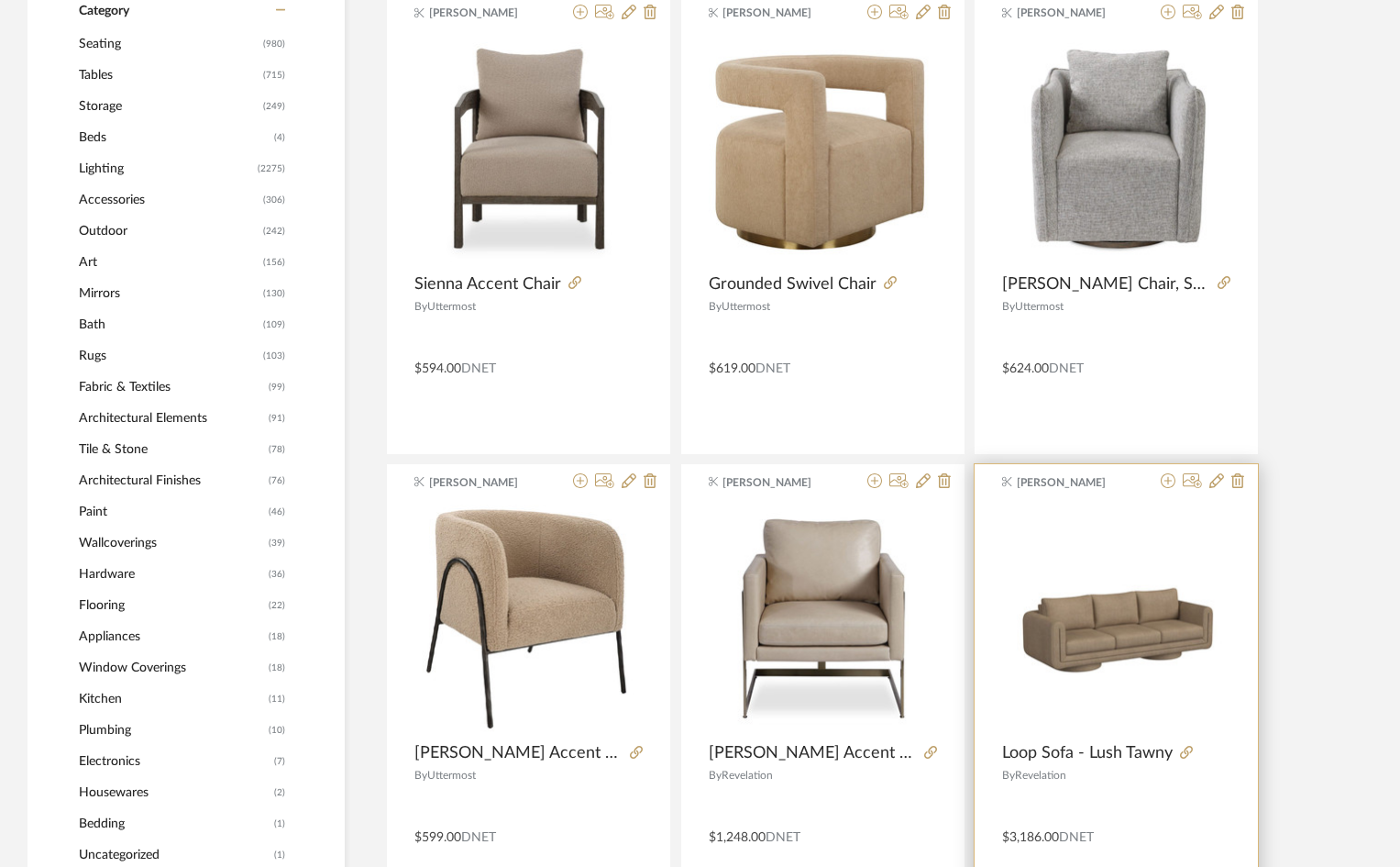
scroll to position [825, 0]
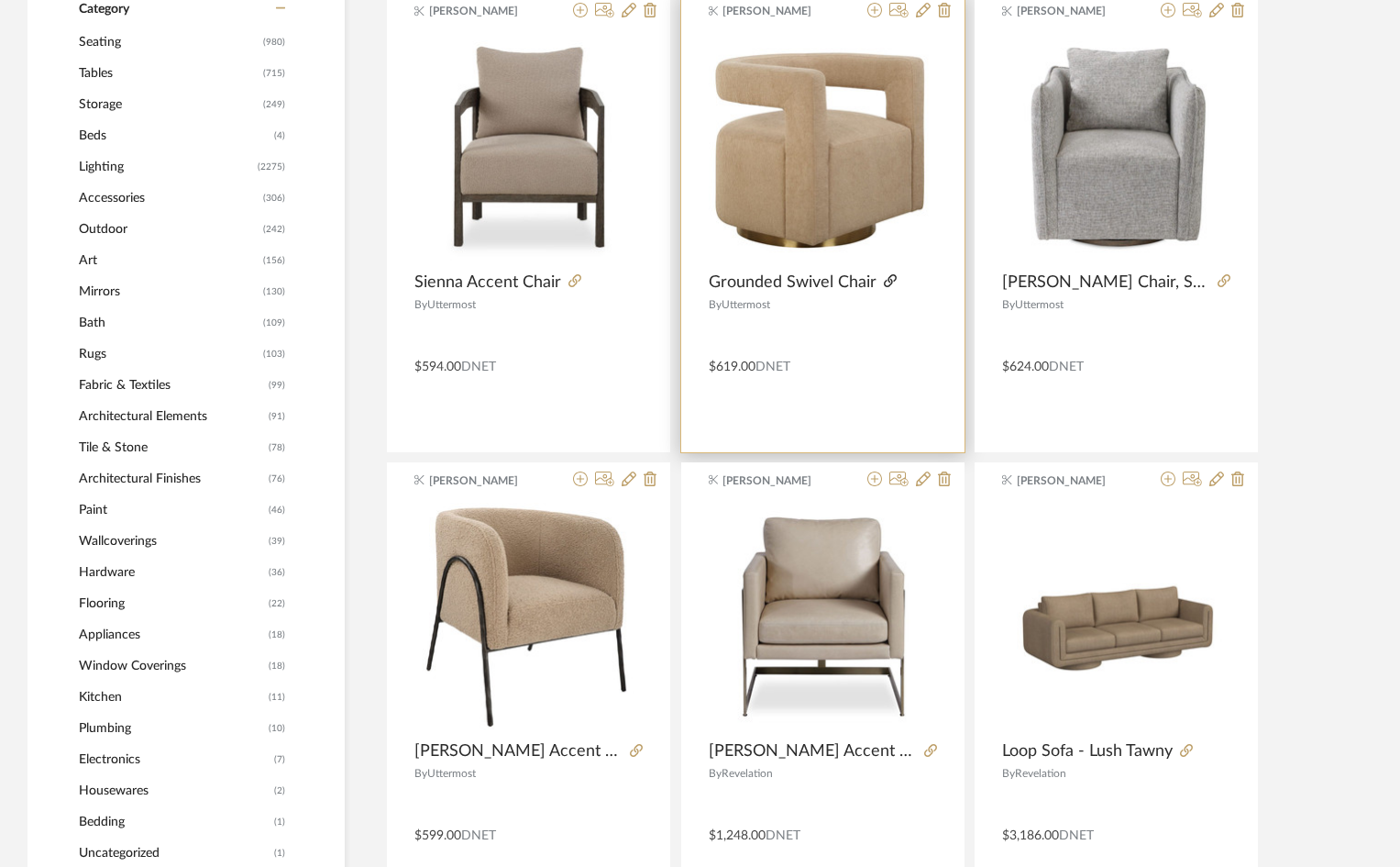
click at [883, 277] on icon at bounding box center [890, 281] width 13 height 13
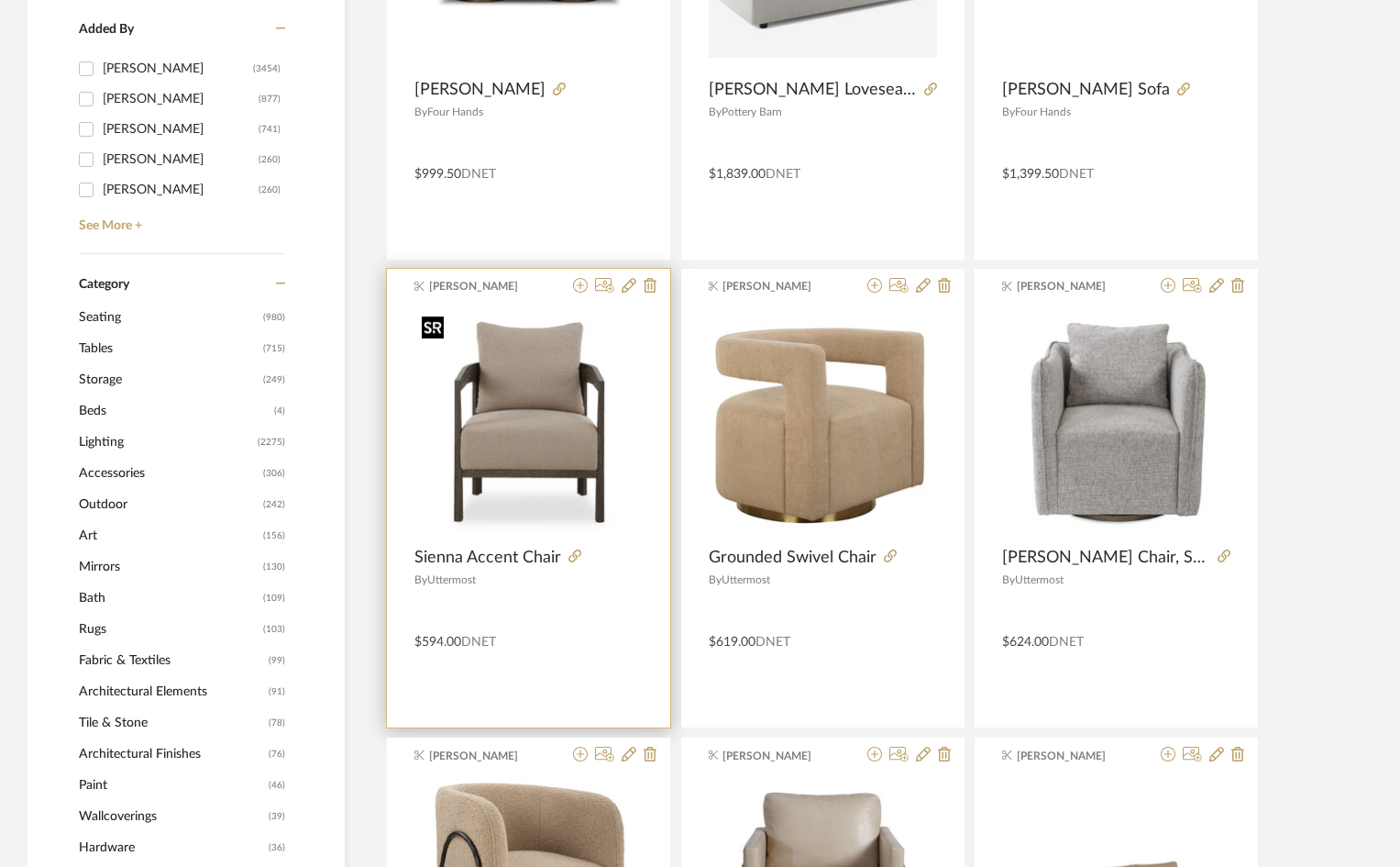
scroll to position [92, 0]
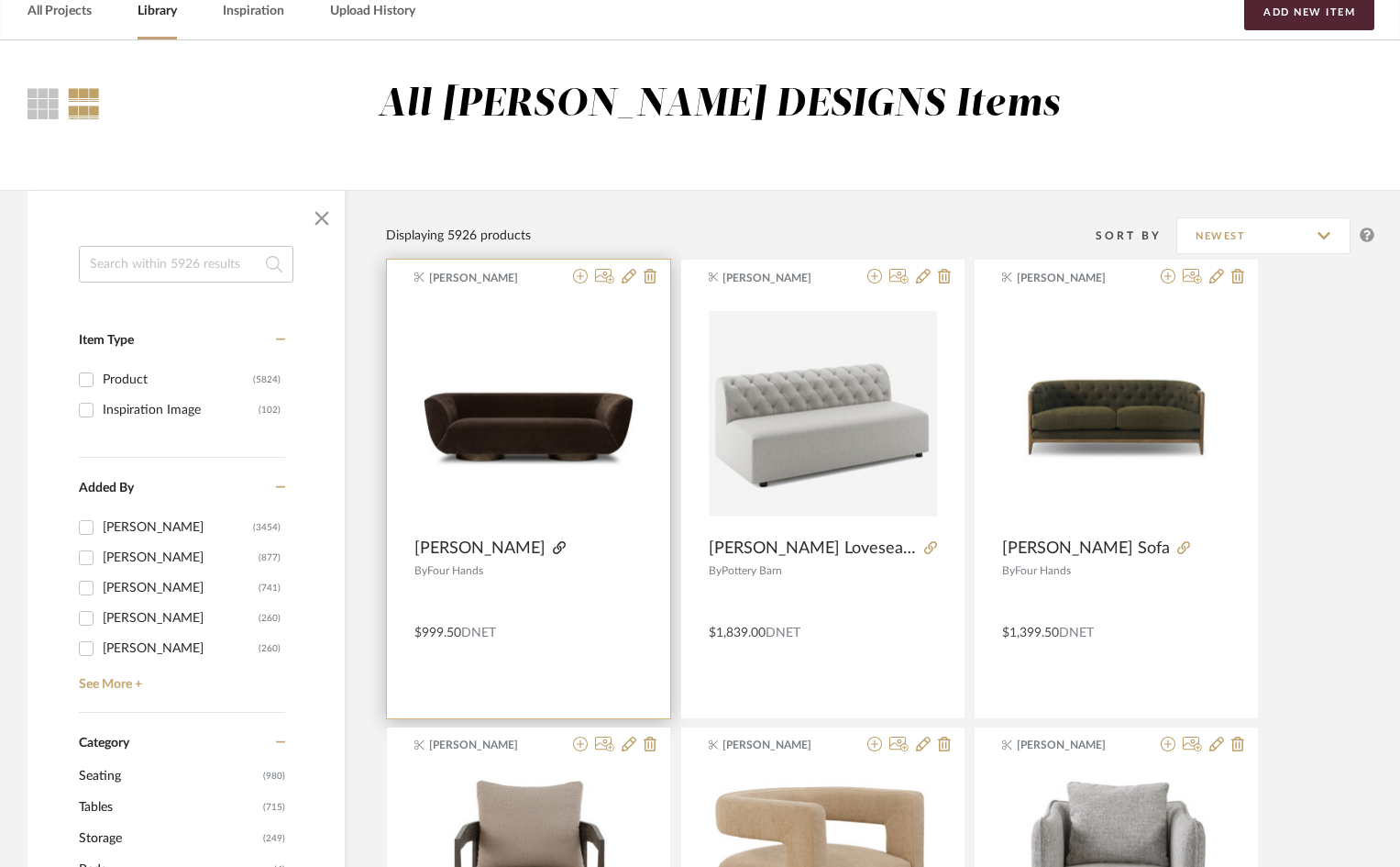
click at [553, 553] on icon at bounding box center [559, 547] width 13 height 13
